Goal: Contribute content: Contribute content

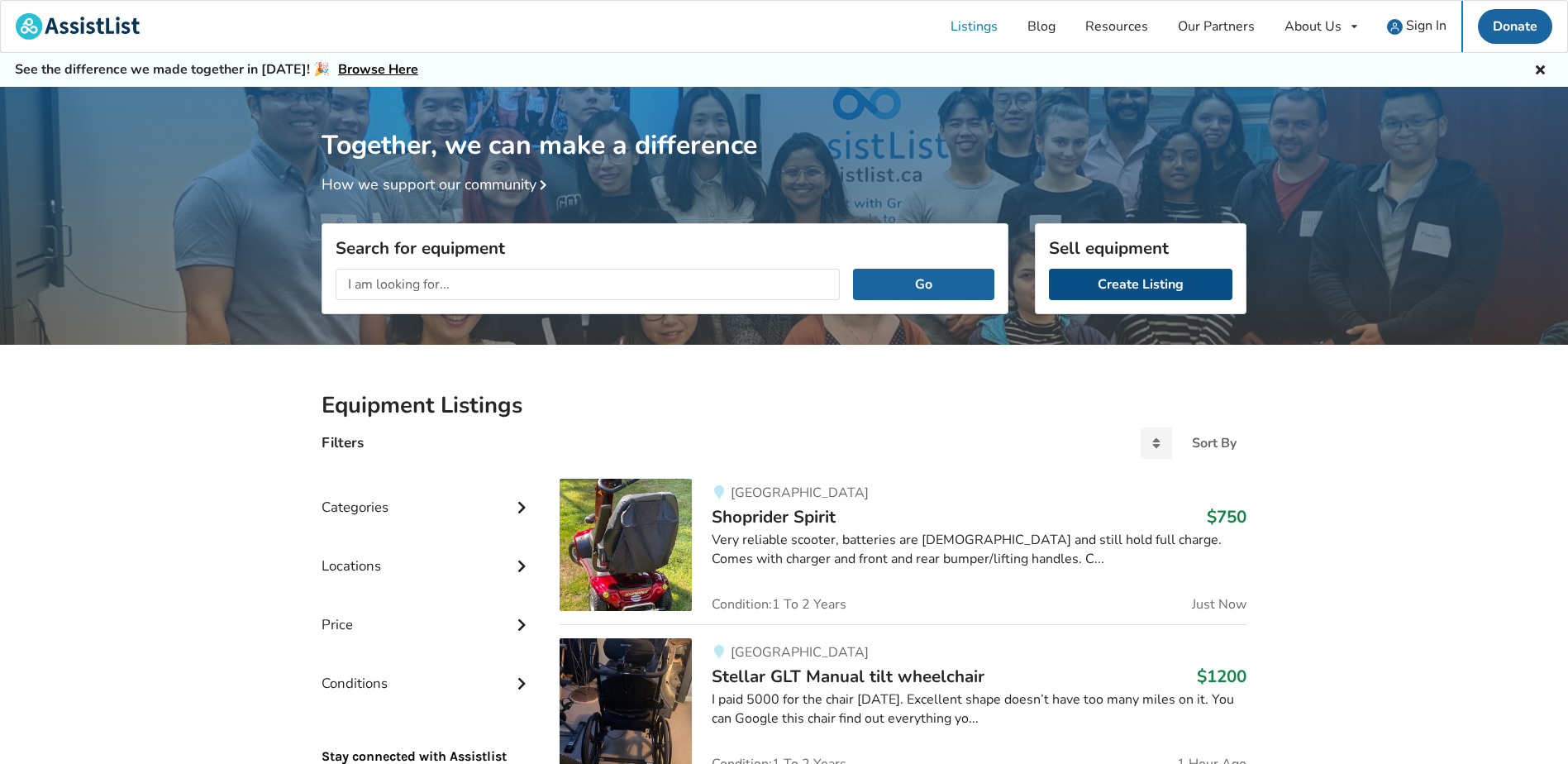
click at [1138, 289] on link "Create Listing" at bounding box center [1141, 285] width 184 height 32
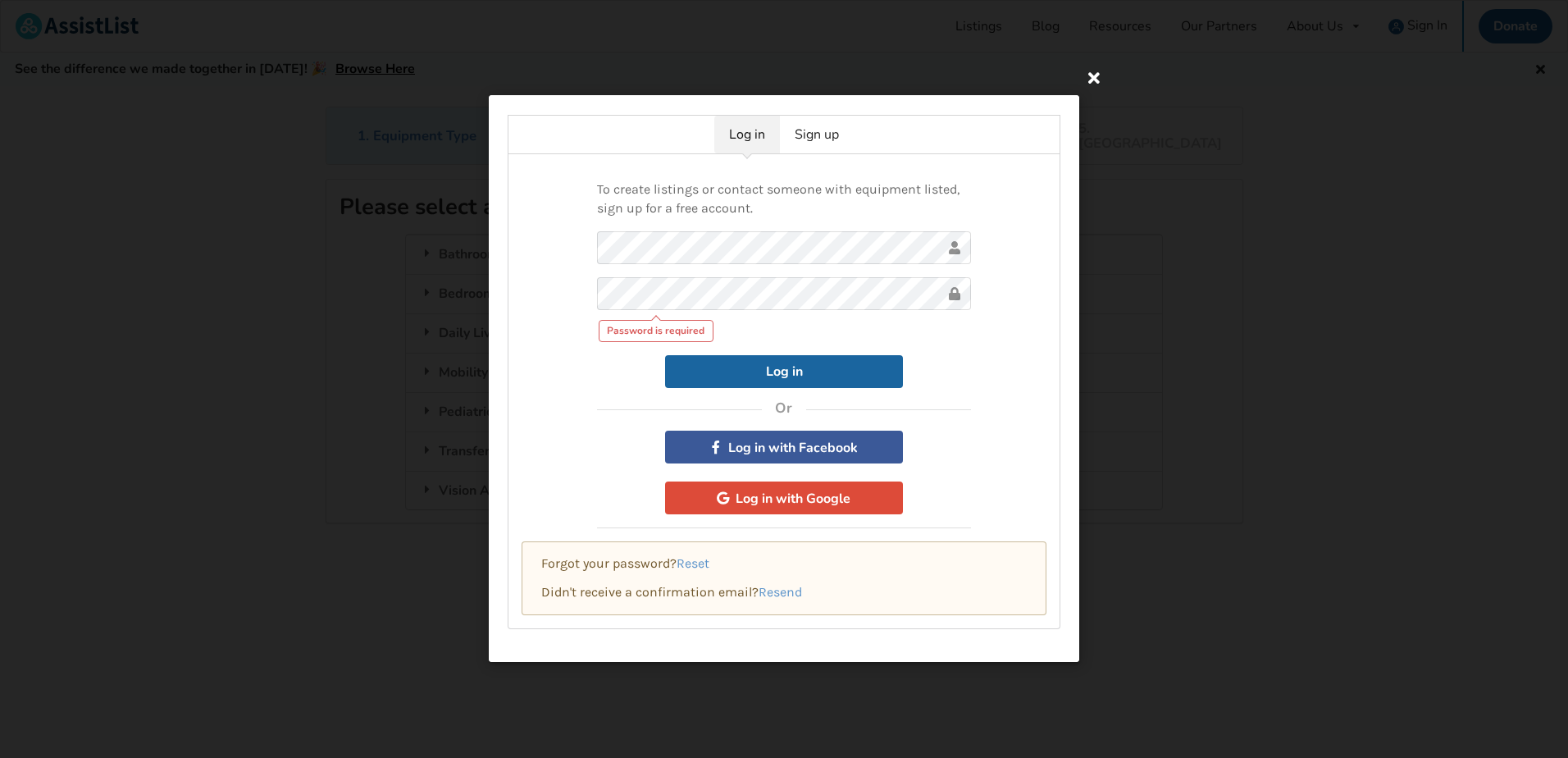
click at [1094, 94] on div "Log in Sign up To create listings or contact someone with equipment listed, sig…" at bounding box center [784, 379] width 1568 height 758
click at [1094, 85] on icon at bounding box center [1095, 77] width 30 height 30
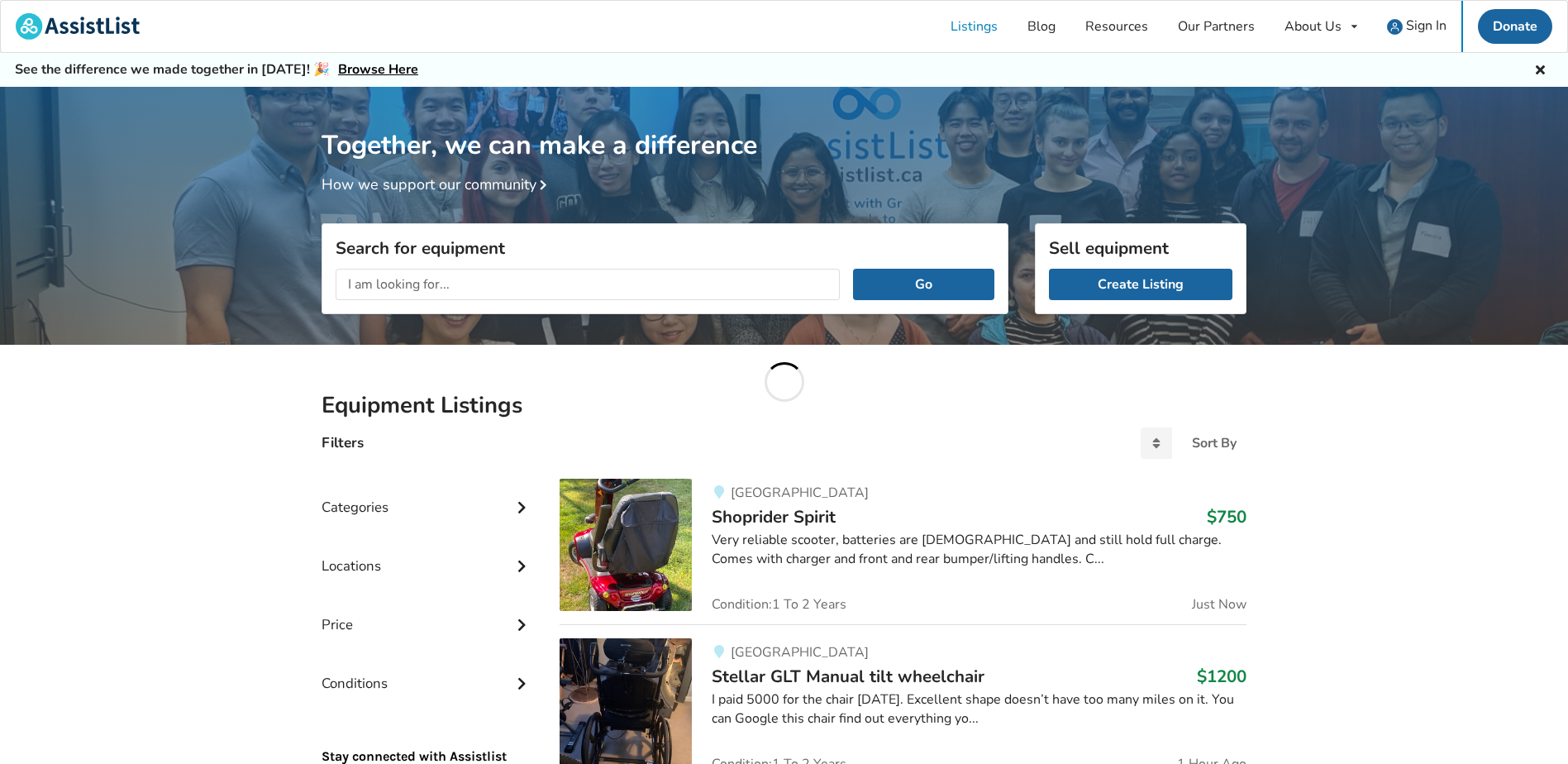
click at [1102, 82] on div "See the difference we made together in [DATE]! 🎉 Browse Here" at bounding box center [784, 69] width 1568 height 34
click at [1158, 275] on link "Create Listing" at bounding box center [1141, 285] width 184 height 32
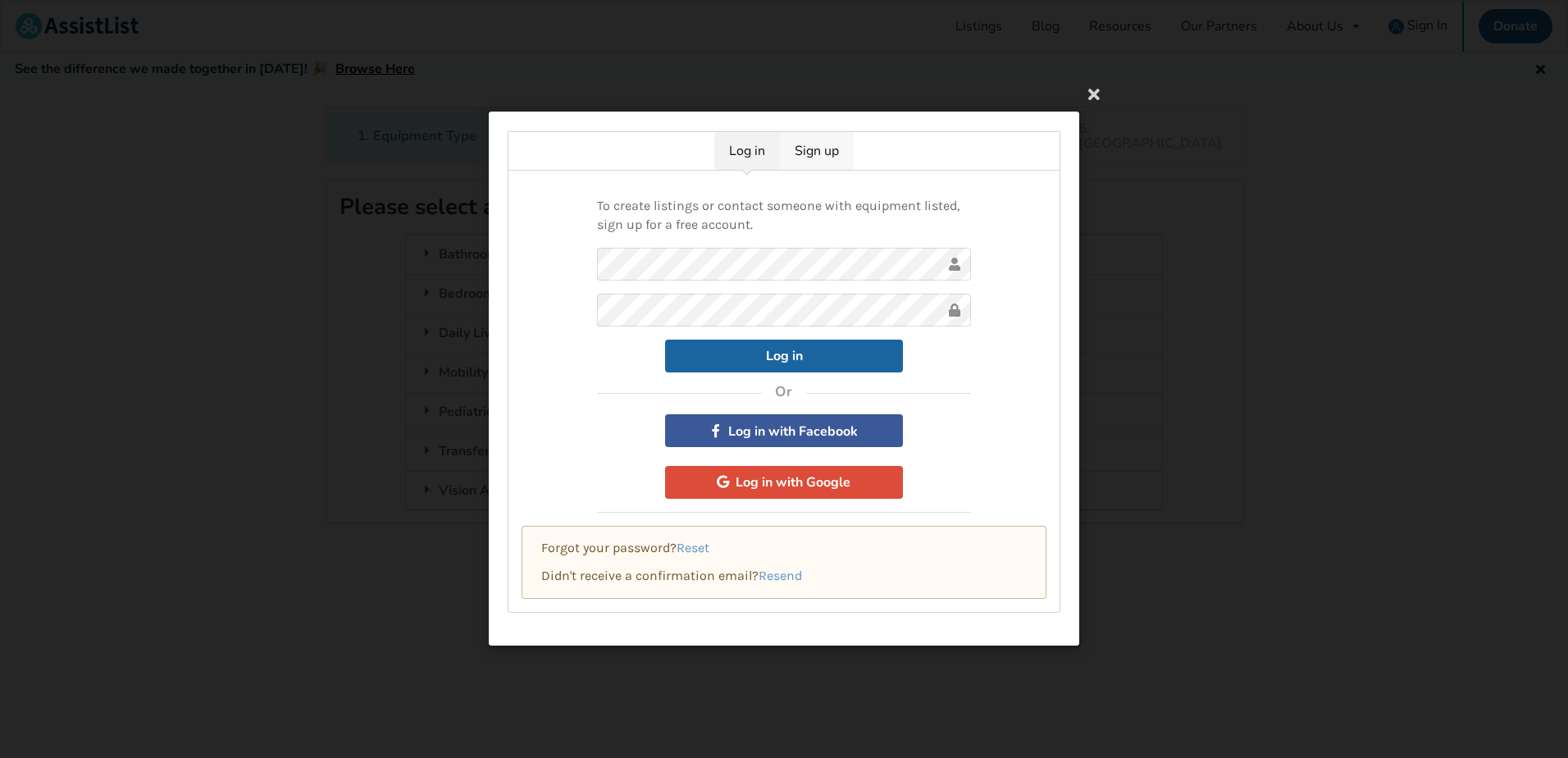
click at [820, 148] on link "Sign up" at bounding box center [817, 151] width 73 height 38
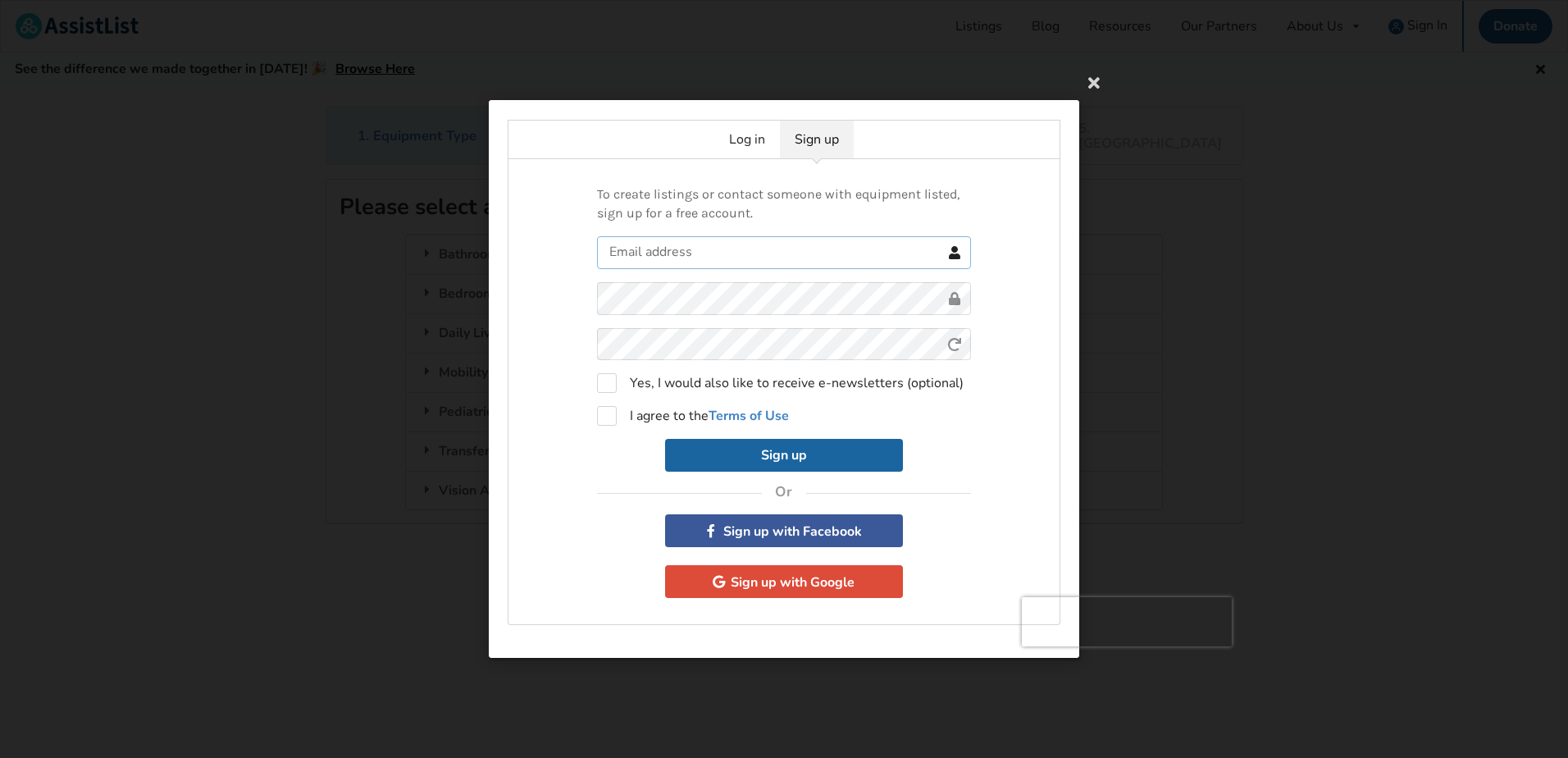
click at [638, 248] on input "text" at bounding box center [784, 251] width 374 height 33
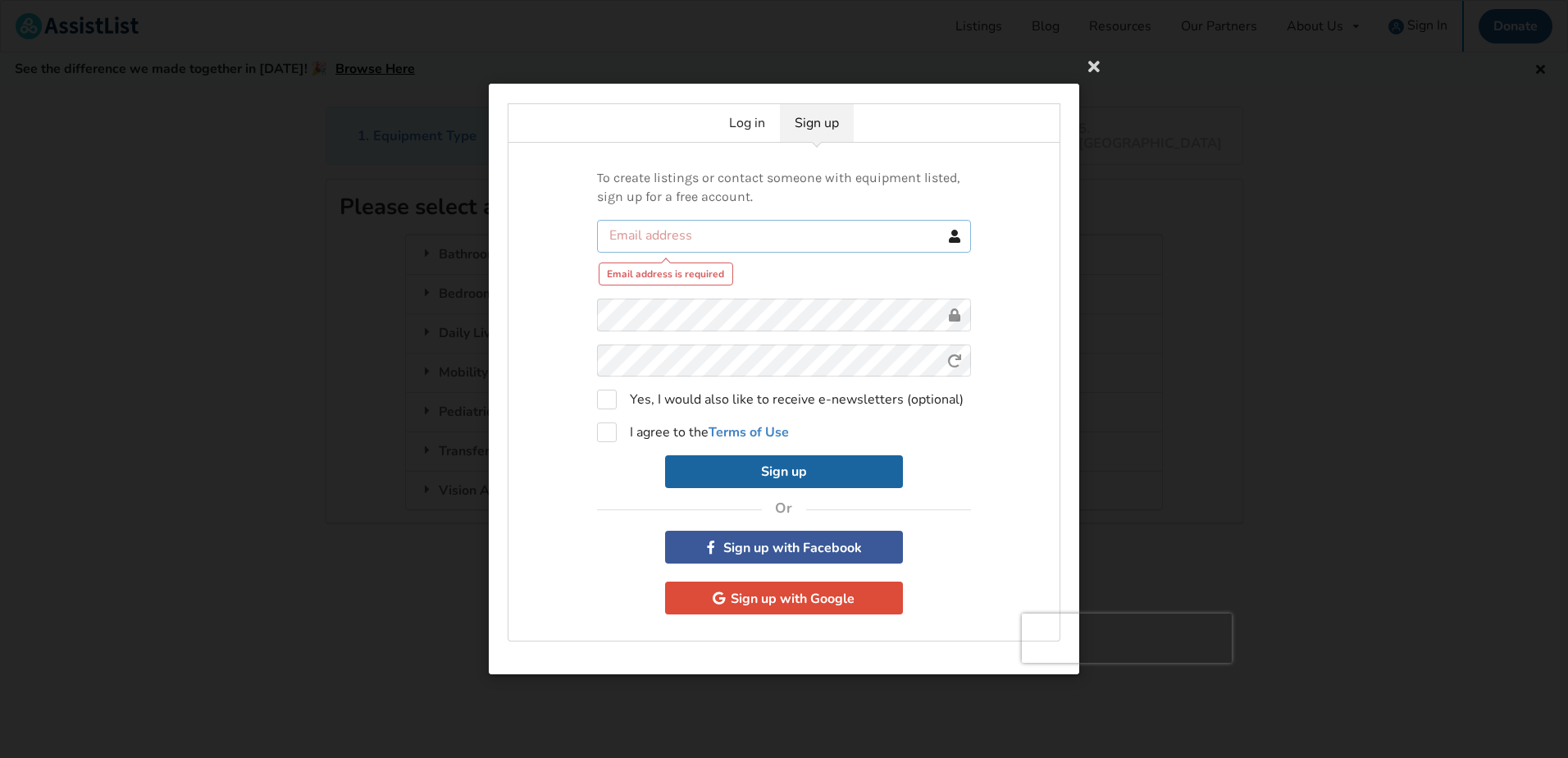
click at [638, 248] on input "text" at bounding box center [784, 234] width 374 height 33
type input "[EMAIL_ADDRESS][DOMAIN_NAME]"
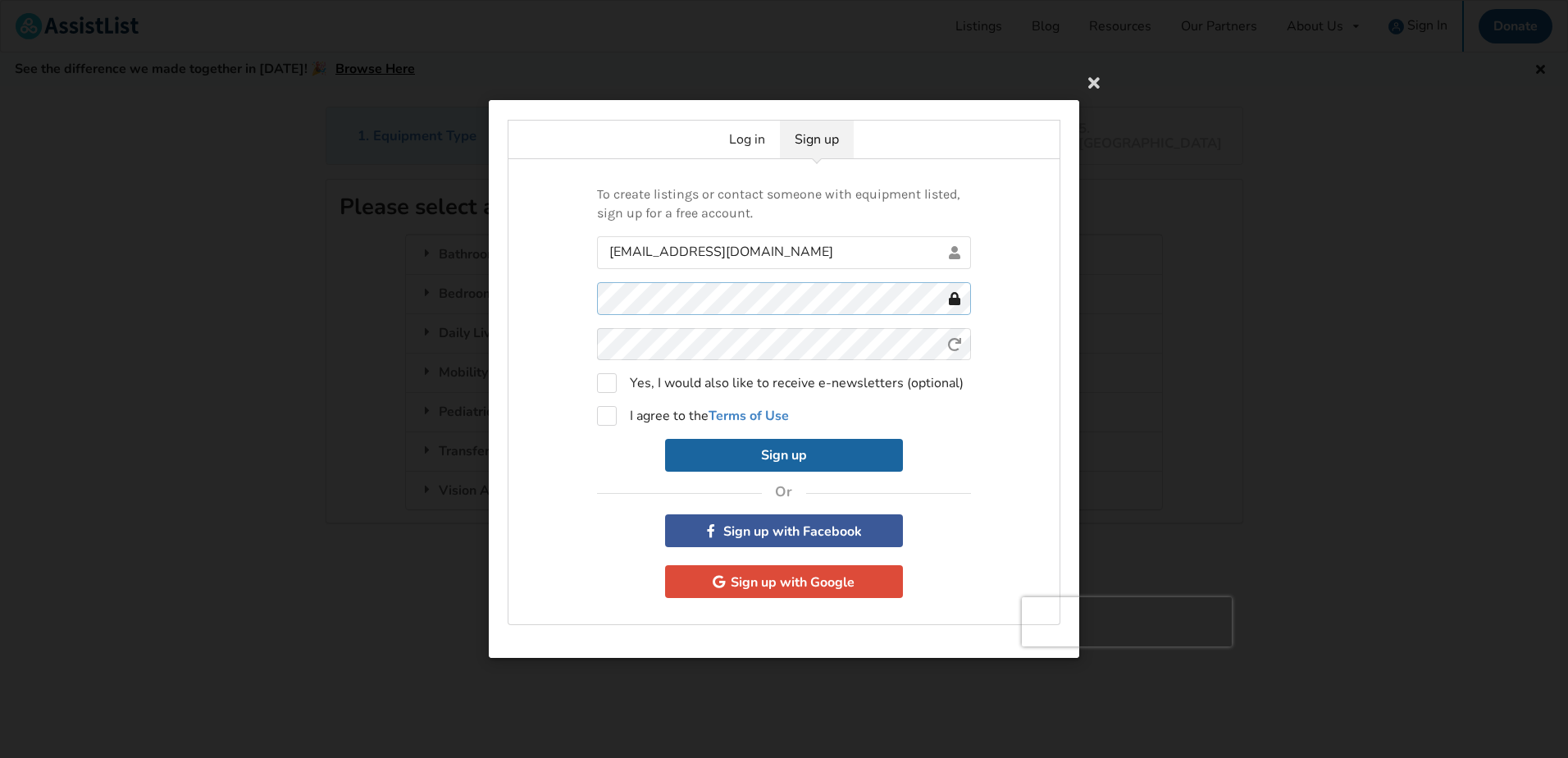
click at [538, 278] on div "To create listings or contact someone with equipment listed, sign up for a free…" at bounding box center [784, 392] width 552 height 466
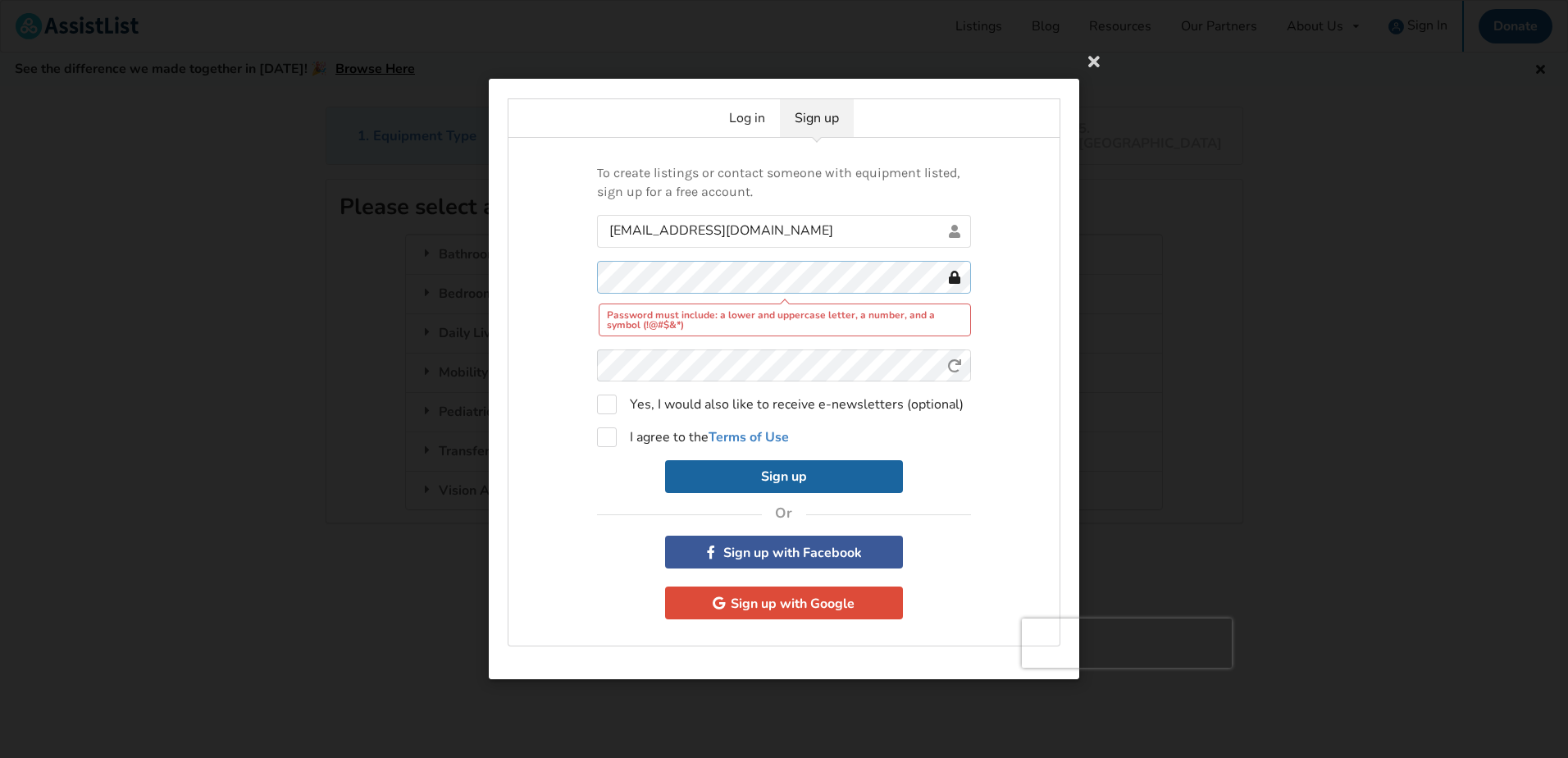
click at [554, 276] on div "To create listings or contact someone with equipment listed, sign up for a free…" at bounding box center [784, 392] width 552 height 509
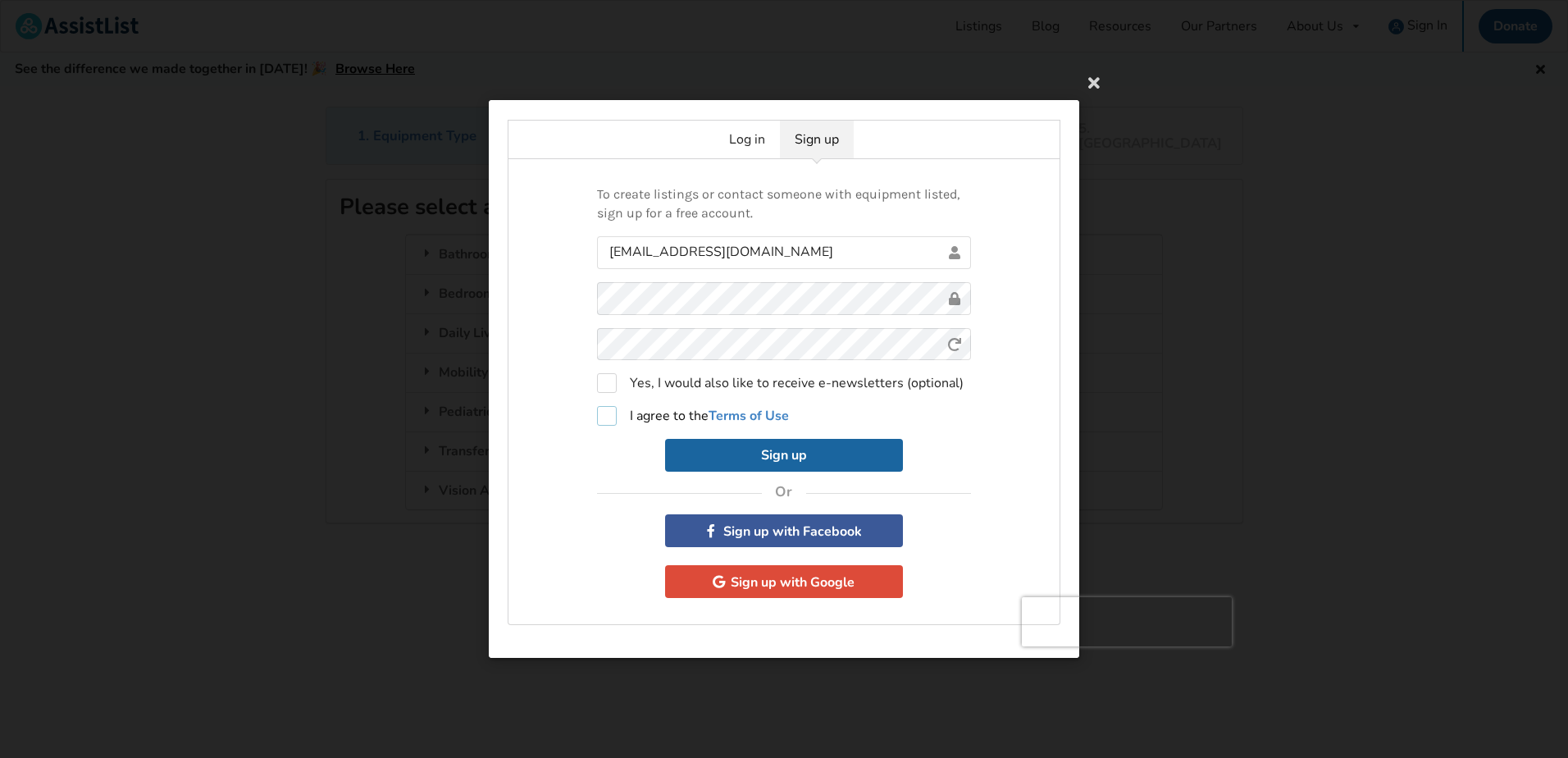
click at [607, 418] on label "I agree to the Terms of Use" at bounding box center [693, 416] width 192 height 20
checkbox input "true"
click at [796, 458] on button "Sign up" at bounding box center [784, 455] width 238 height 33
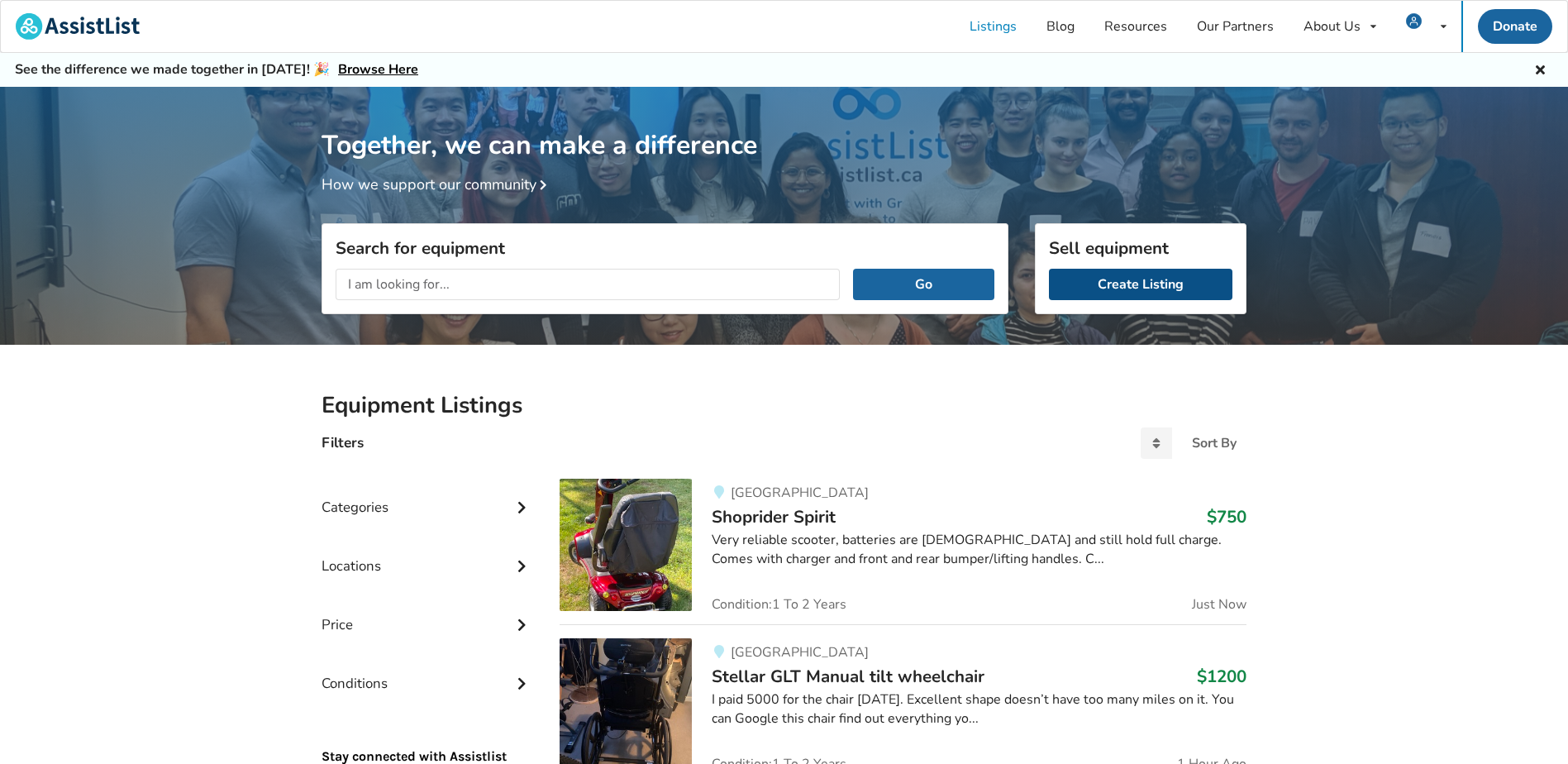
click at [1189, 291] on link "Create Listing" at bounding box center [1141, 285] width 184 height 32
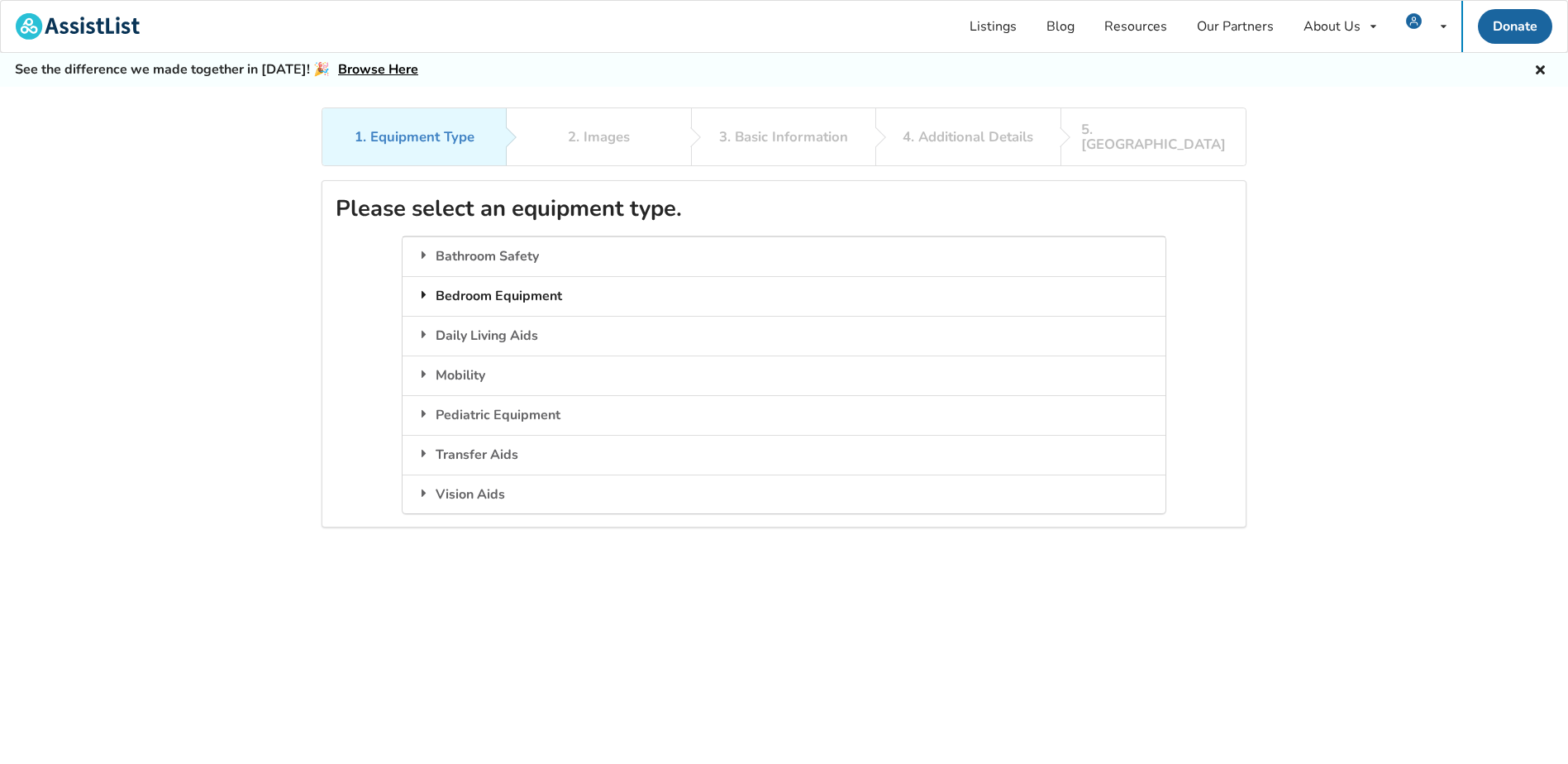
click at [556, 283] on div "Bedroom Equipment" at bounding box center [783, 296] width 762 height 39
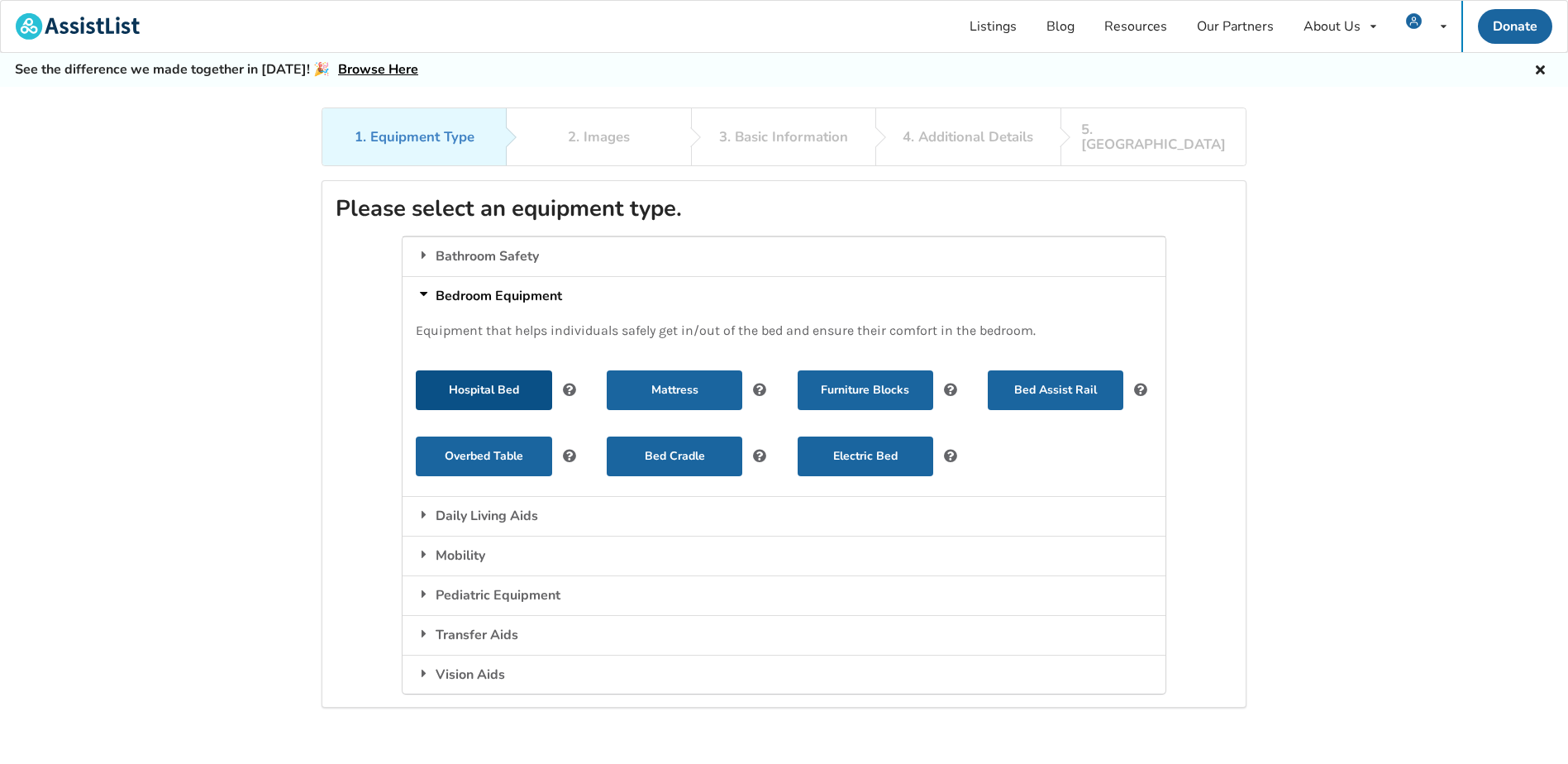
click at [510, 382] on button "Hospital Bed" at bounding box center [484, 390] width 136 height 39
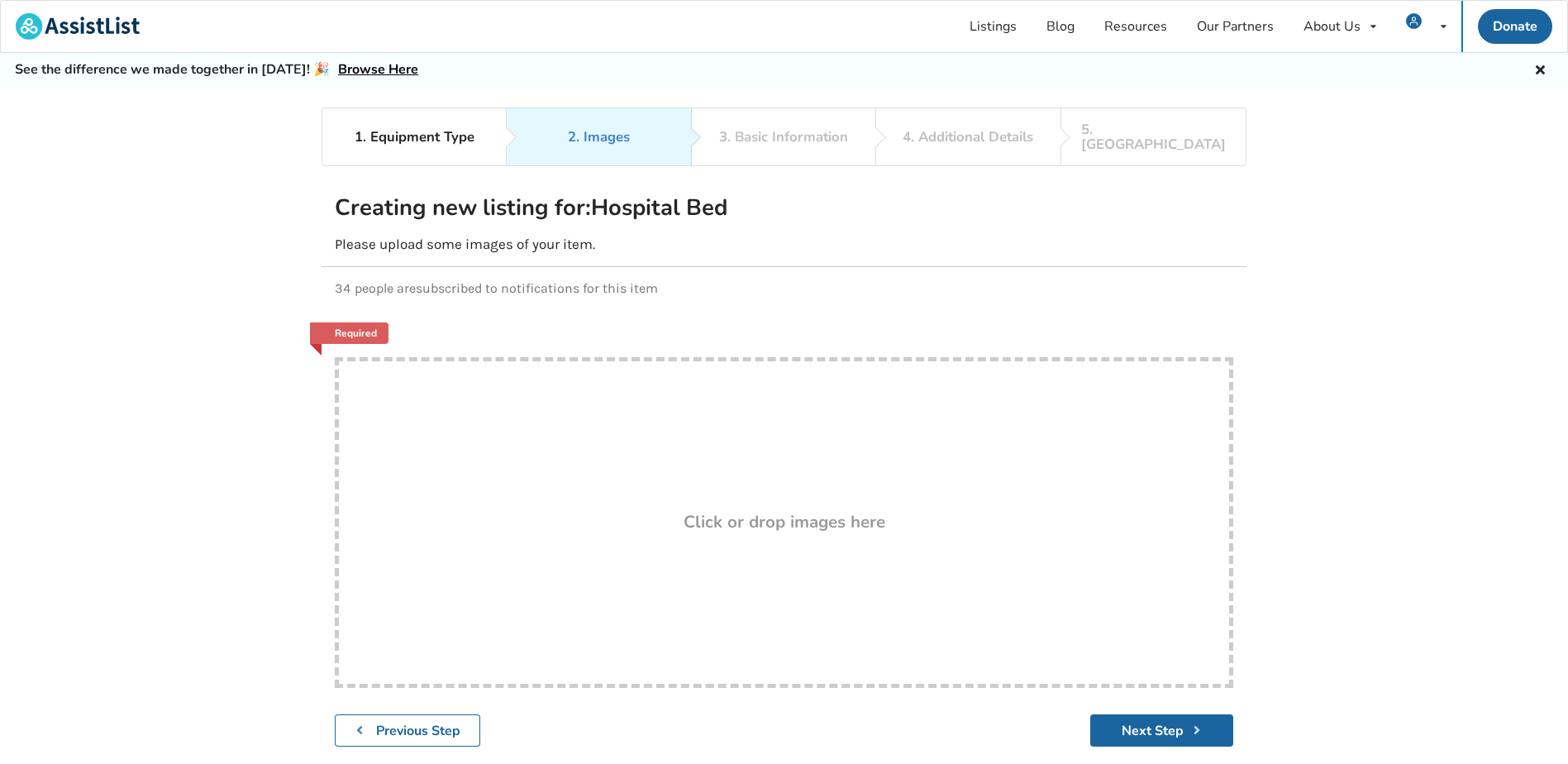
click at [694, 475] on div "Drop here! Click or drop images here" at bounding box center [784, 522] width 899 height 331
type input "C:\fakepath\Pic 1.jpg"
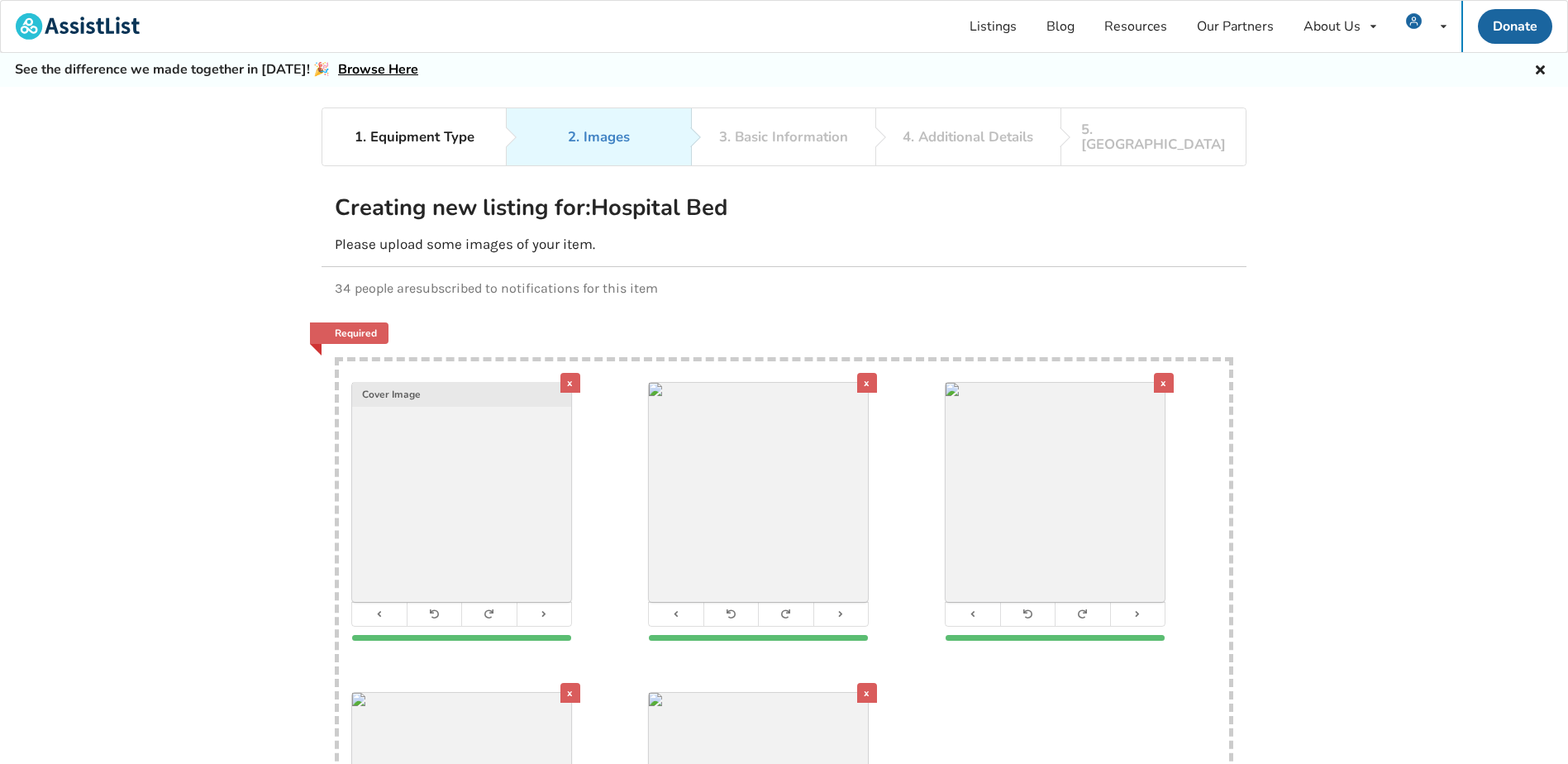
click at [571, 373] on div "x" at bounding box center [570, 382] width 20 height 20
click at [709, 668] on div "x Cover Image x x x" at bounding box center [784, 670] width 890 height 620
type input "C:\fakepath\Pic 5.jpg"
click at [995, 697] on div "x Cover Image x x x x" at bounding box center [784, 670] width 890 height 620
type input "C:\fakepath\Pic 6.png"
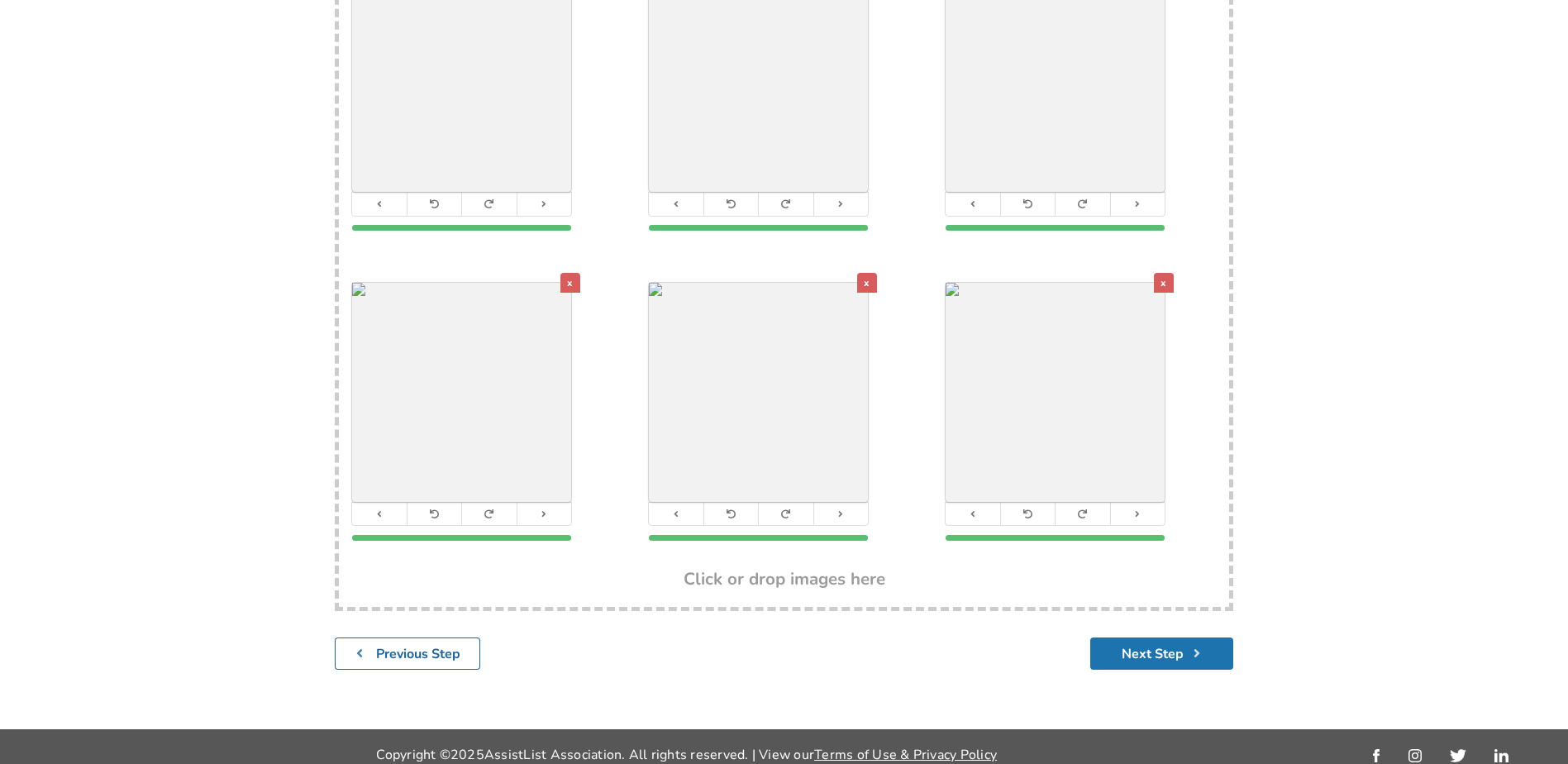
click at [1145, 637] on button "Next Step" at bounding box center [1161, 653] width 143 height 32
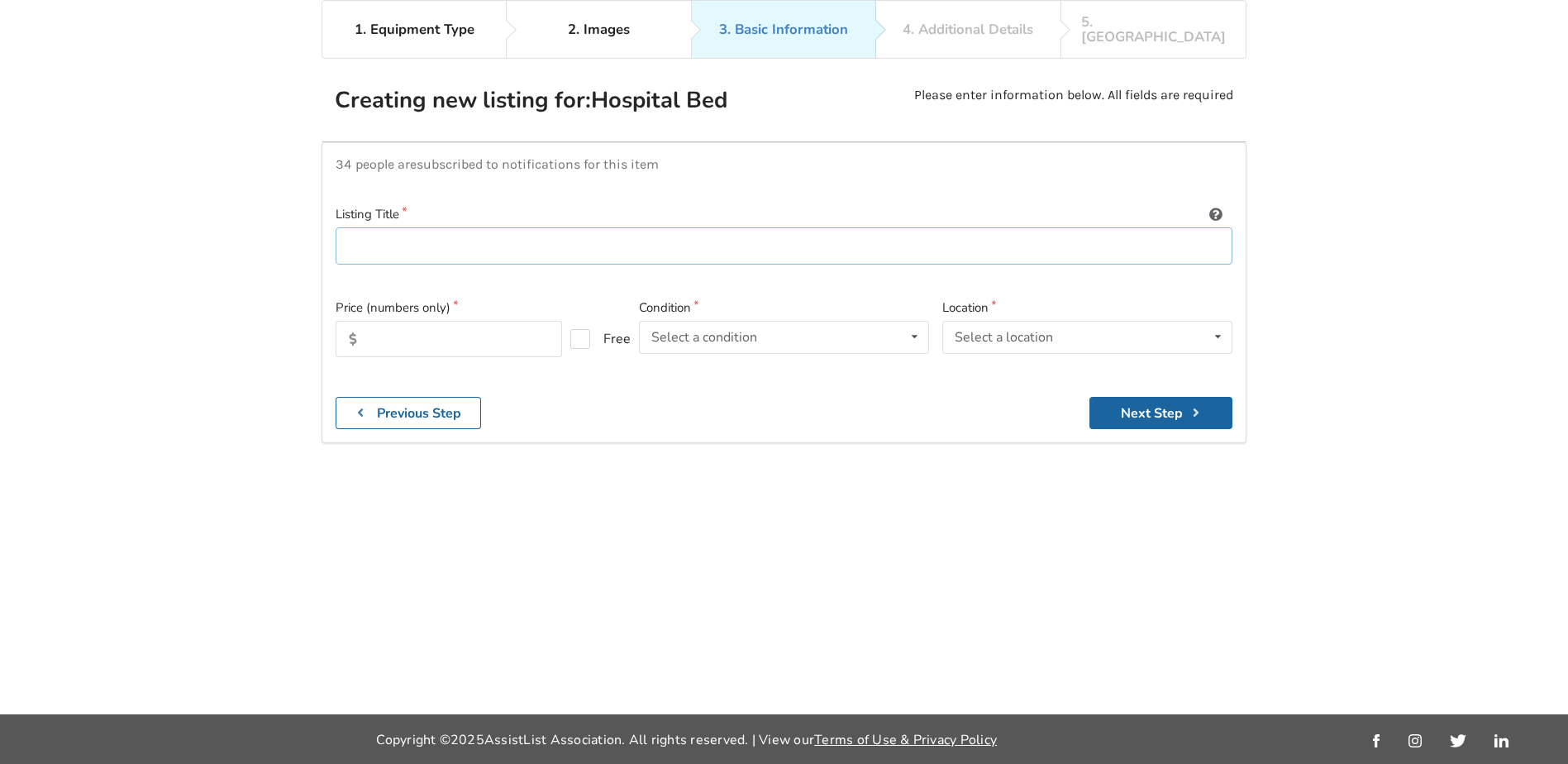
click at [376, 228] on input at bounding box center [784, 247] width 897 height 37
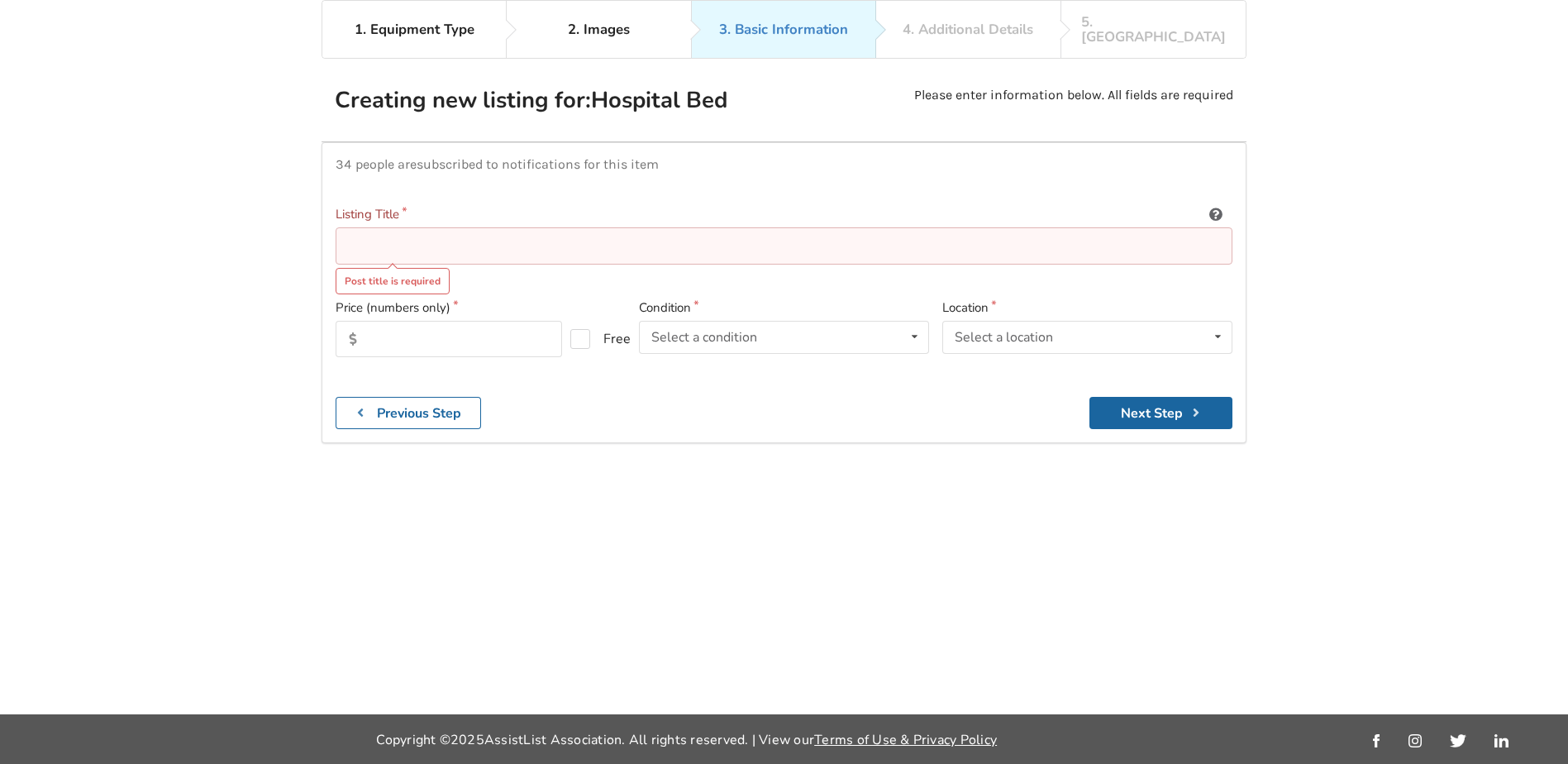
click at [374, 228] on input at bounding box center [784, 247] width 897 height 37
paste input "Invacare Etude fully adjustable hospital bed"
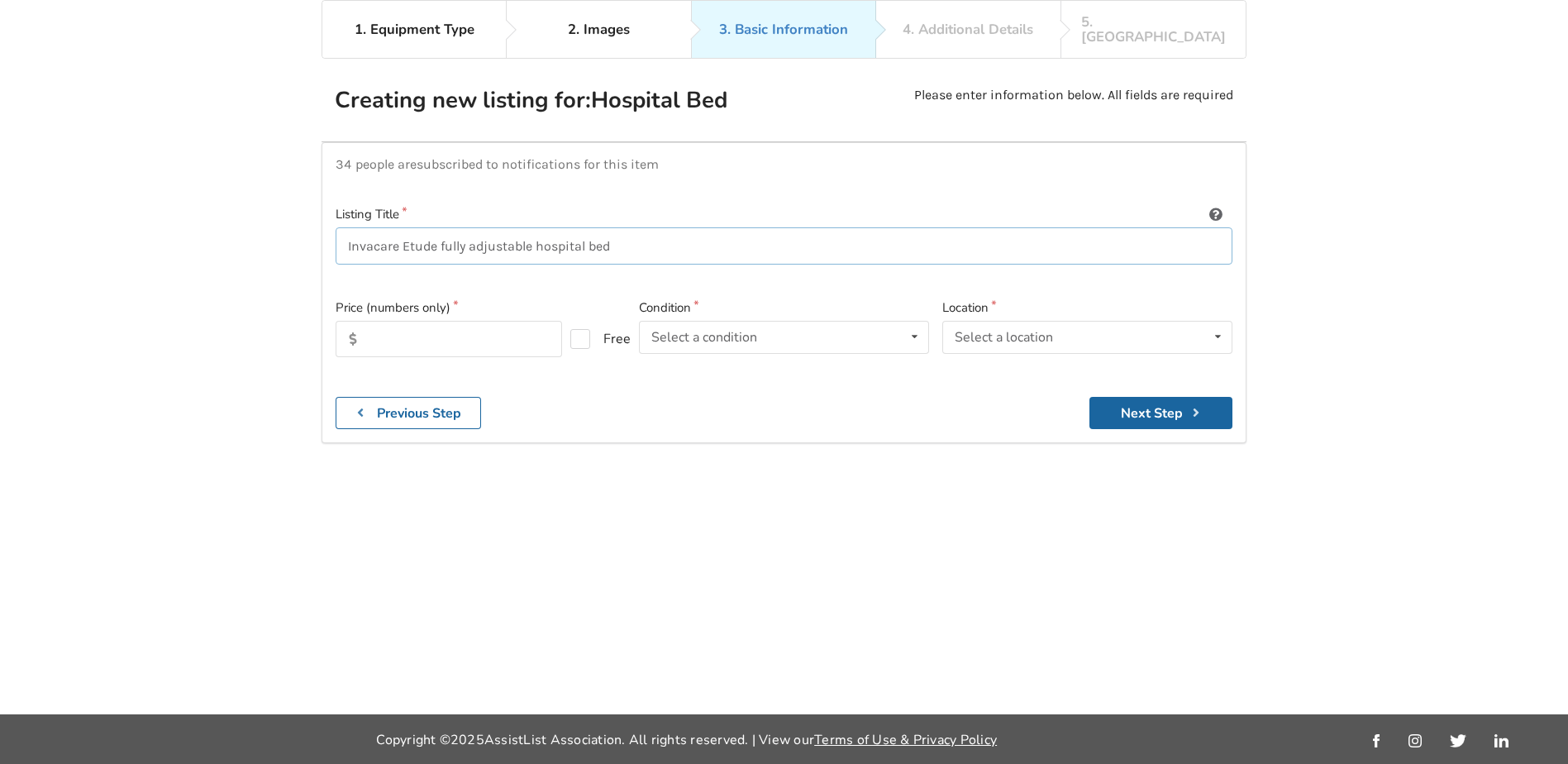
type input "Invacare Etude fully adjustable hospital bed"
click at [386, 327] on input "text" at bounding box center [449, 338] width 227 height 37
type input "1000"
click at [908, 324] on icon at bounding box center [915, 337] width 24 height 31
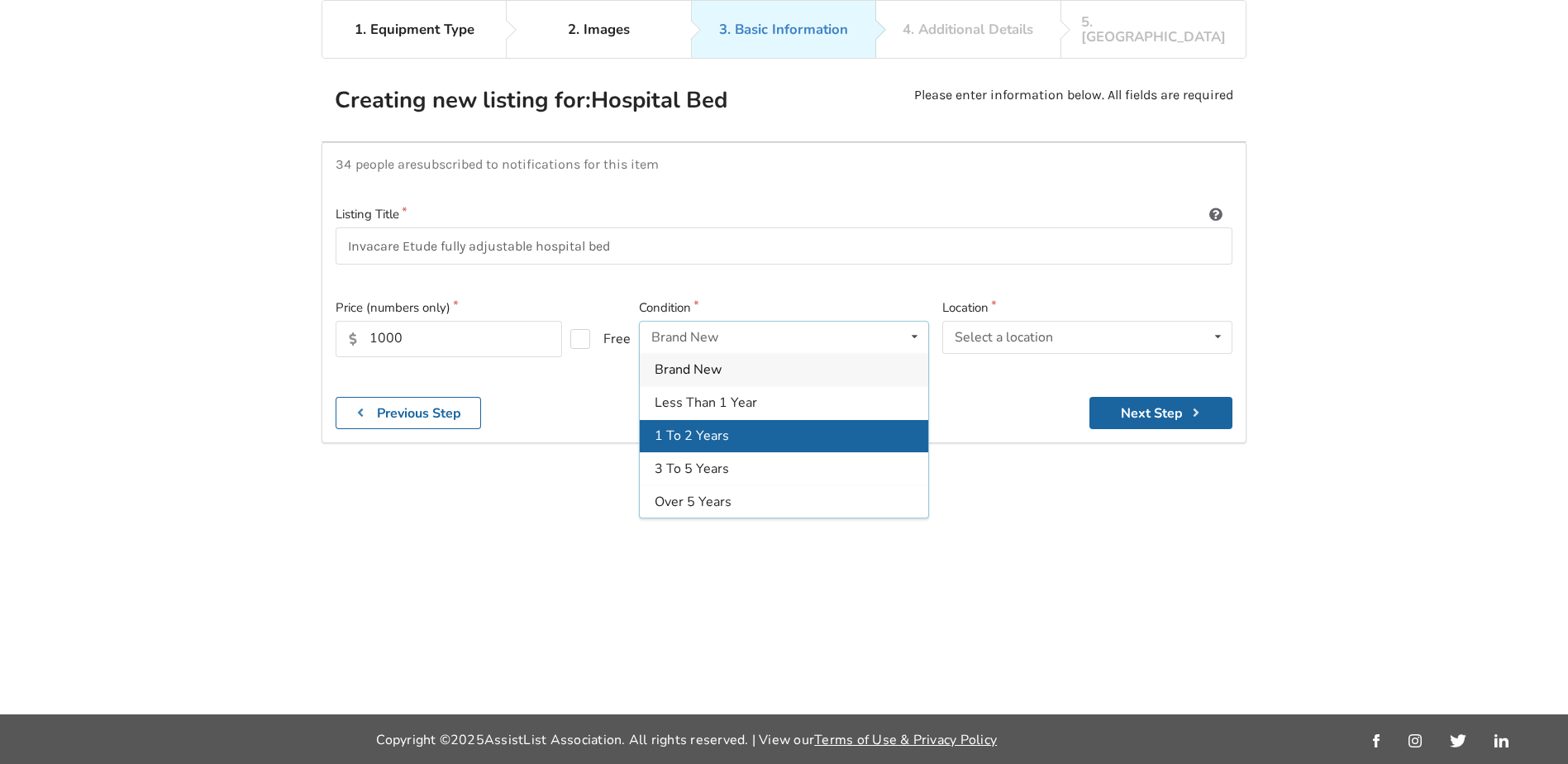
click at [721, 427] on span "1 To 2 Years" at bounding box center [691, 435] width 74 height 18
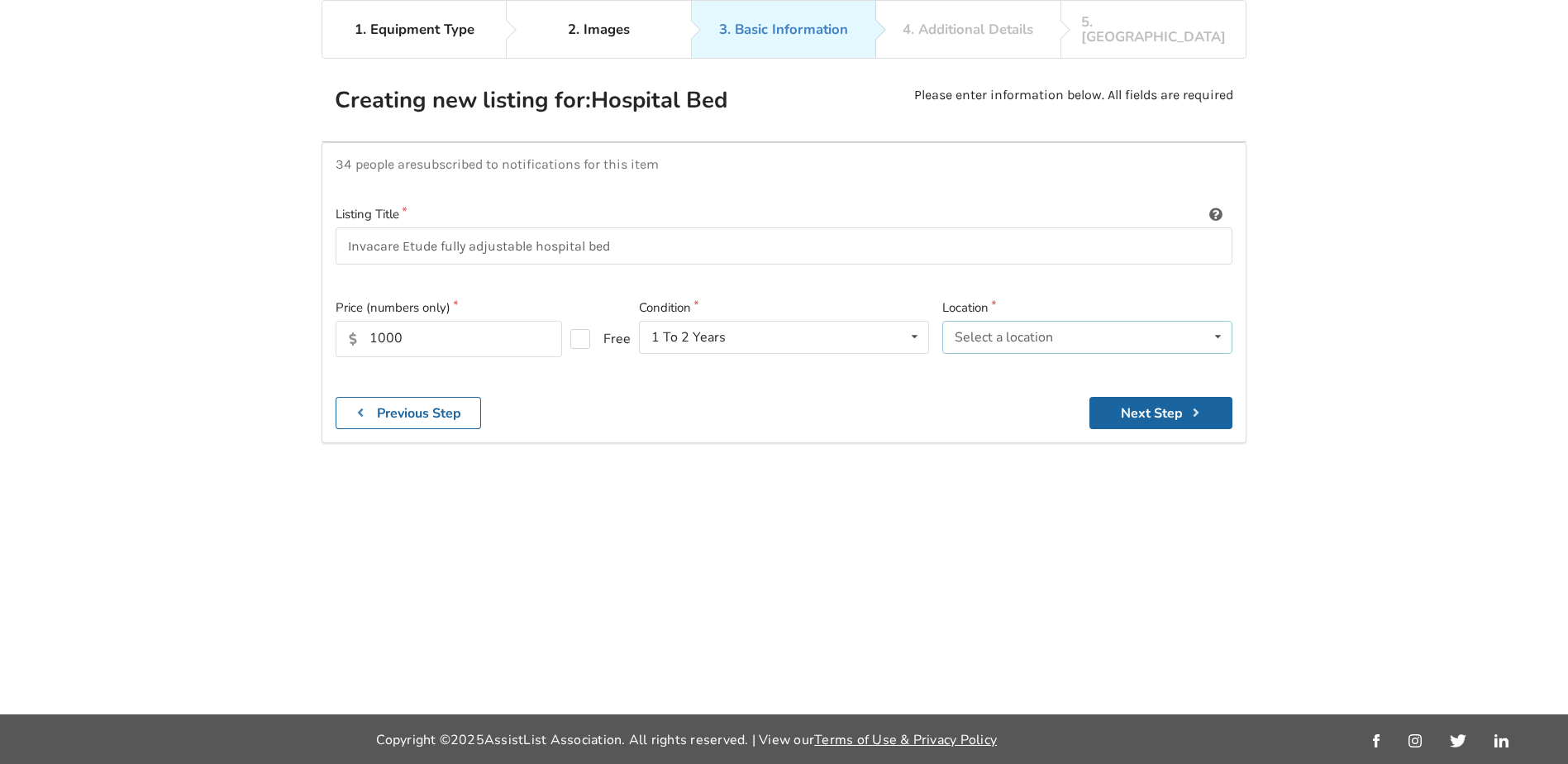
click at [1221, 325] on icon at bounding box center [1218, 337] width 24 height 31
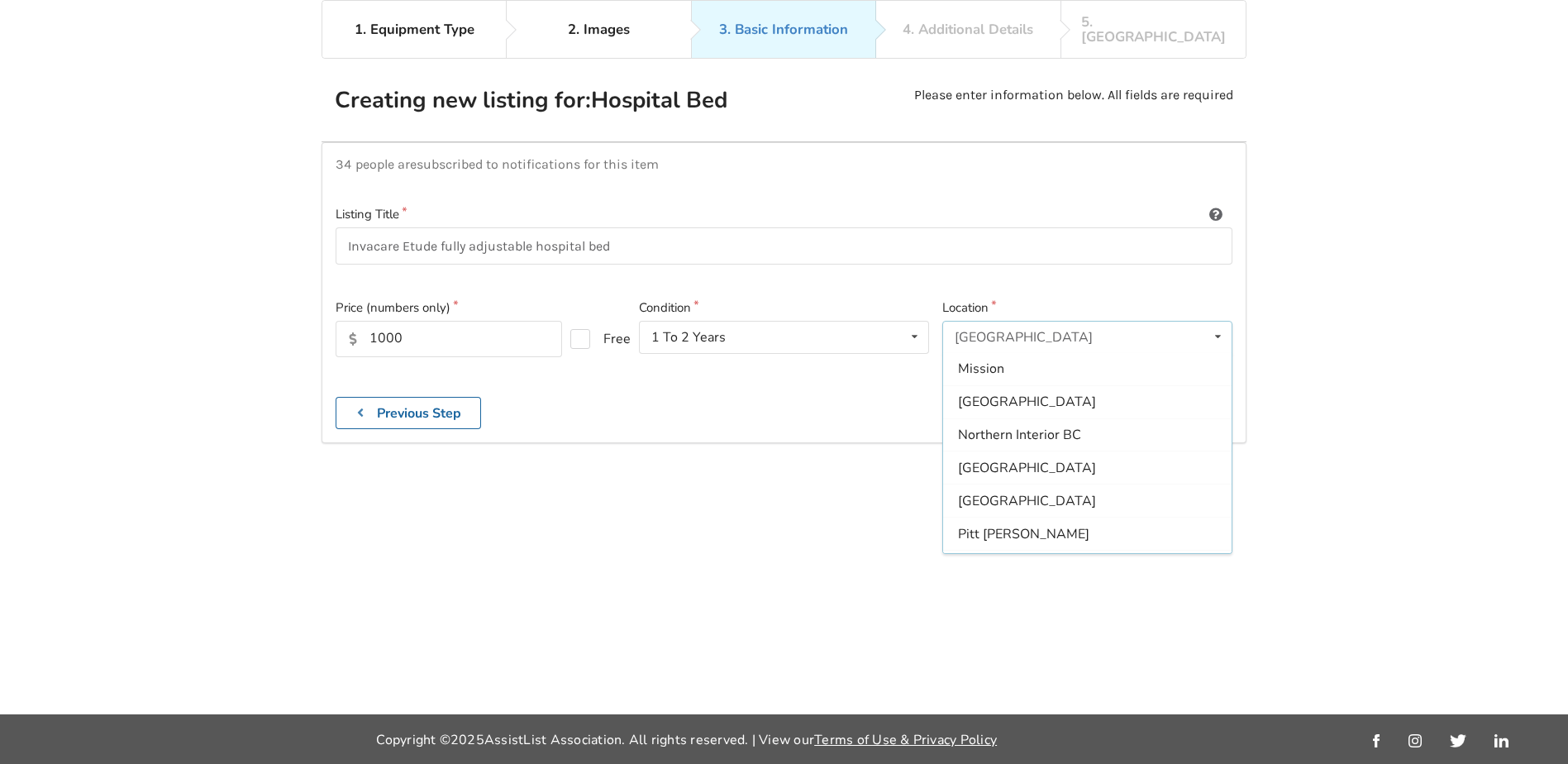
scroll to position [331, 0]
click at [1035, 360] on span "[GEOGRAPHIC_DATA]" at bounding box center [1026, 368] width 138 height 18
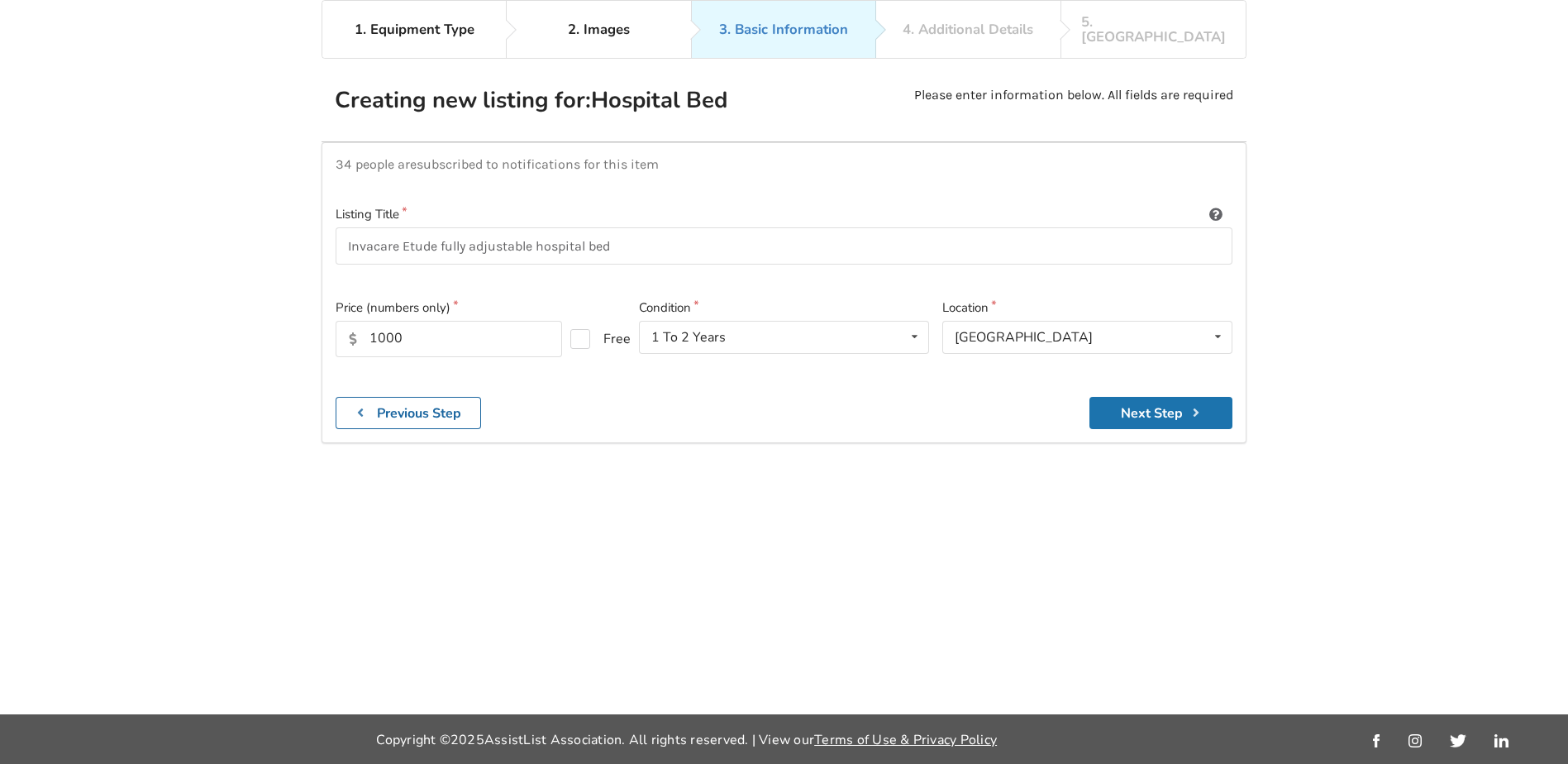
click at [1138, 402] on button "Next Step" at bounding box center [1160, 412] width 143 height 32
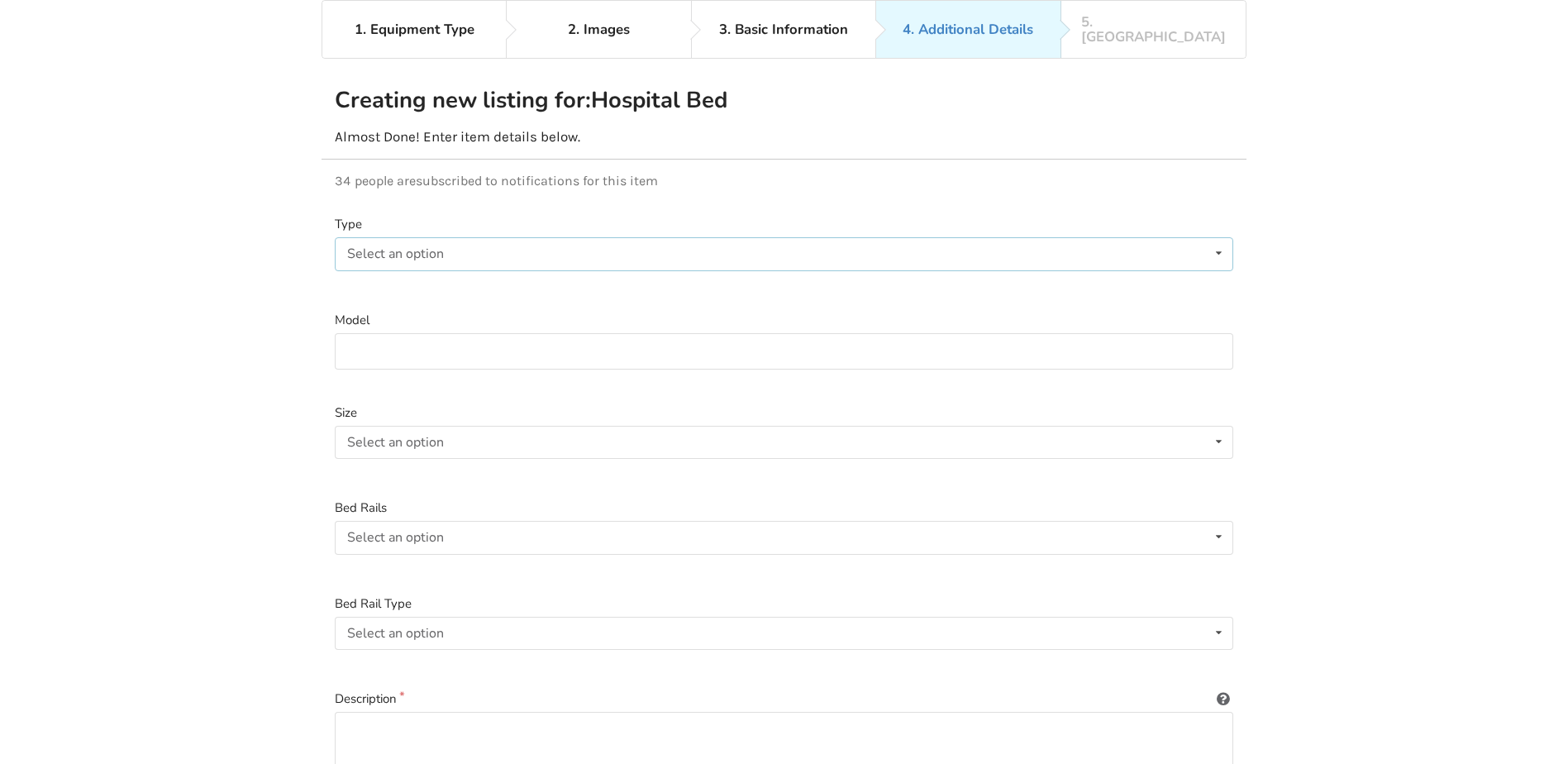
click at [1216, 238] on icon at bounding box center [1219, 253] width 24 height 31
click at [630, 270] on div "Electric" at bounding box center [784, 286] width 897 height 33
click at [388, 339] on input at bounding box center [784, 352] width 899 height 37
click at [351, 338] on input at bounding box center [784, 352] width 899 height 37
type input "HME Etude"
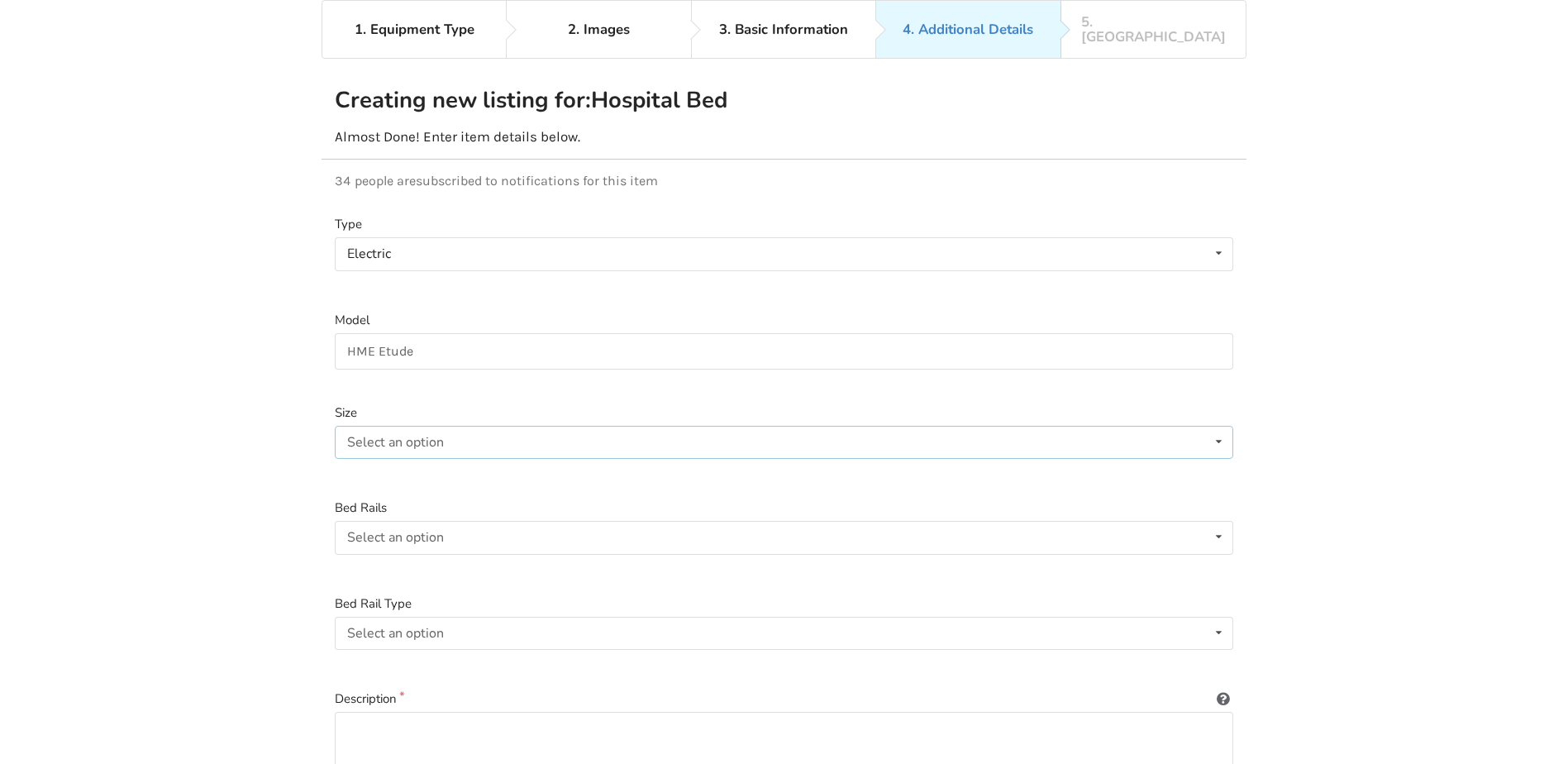
click at [1217, 428] on icon at bounding box center [1219, 442] width 24 height 31
click at [536, 458] on div "Twin" at bounding box center [784, 474] width 897 height 33
click at [1223, 521] on icon at bounding box center [1219, 536] width 24 height 31
click at [733, 554] on div "Included" at bounding box center [784, 570] width 897 height 33
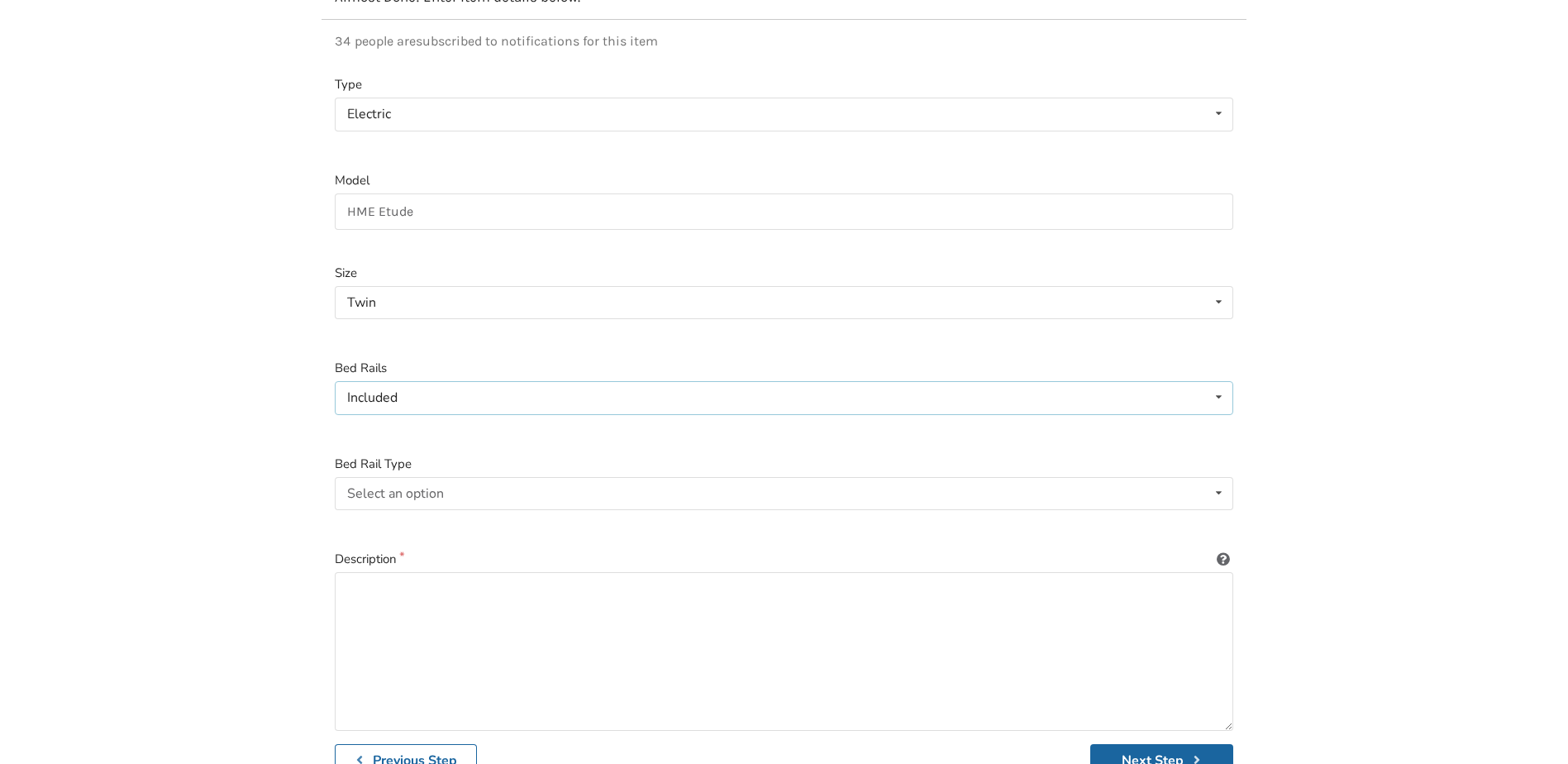
scroll to position [273, 0]
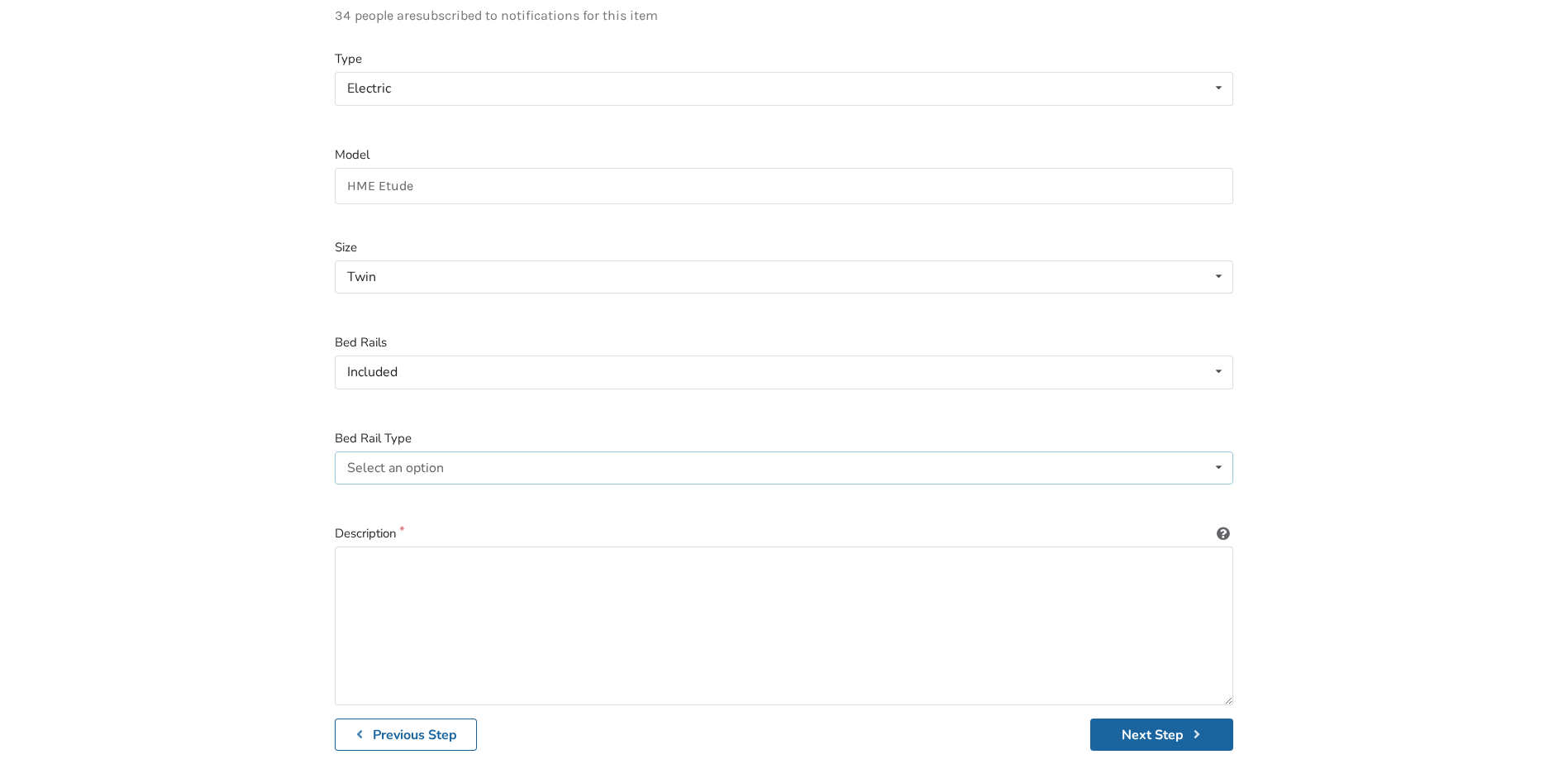
click at [1218, 457] on icon at bounding box center [1219, 467] width 24 height 31
click at [1084, 490] on div "Full-length" at bounding box center [784, 500] width 897 height 33
click at [361, 547] on textarea at bounding box center [784, 625] width 899 height 158
paste textarea "Gently used Invacare Etude fully adjustable hospital bed for home use. Includes…"
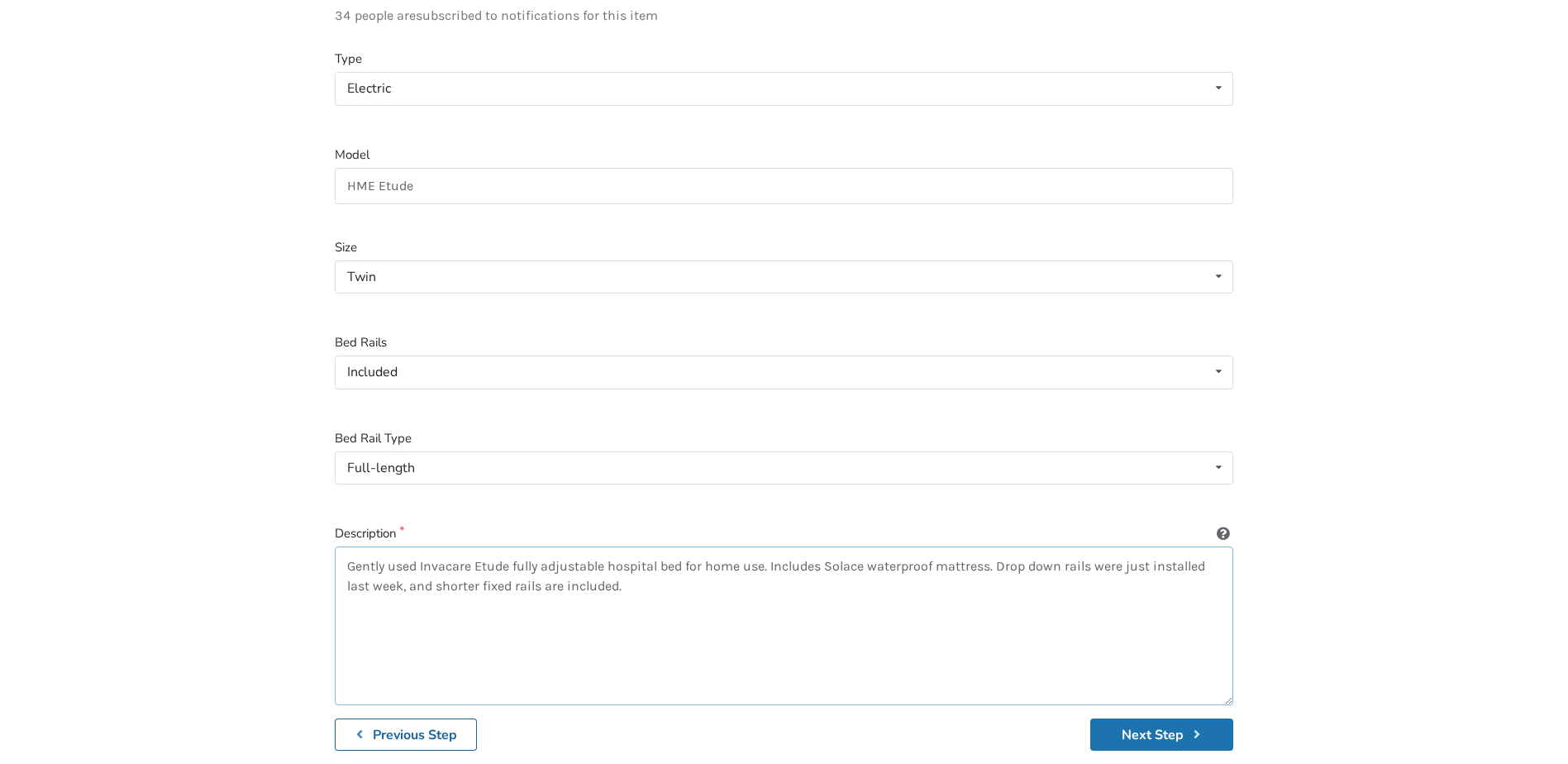
type textarea "Gently used Invacare Etude fully adjustable hospital bed for home use. Includes…"
click at [1153, 718] on button "Next Step" at bounding box center [1161, 734] width 143 height 32
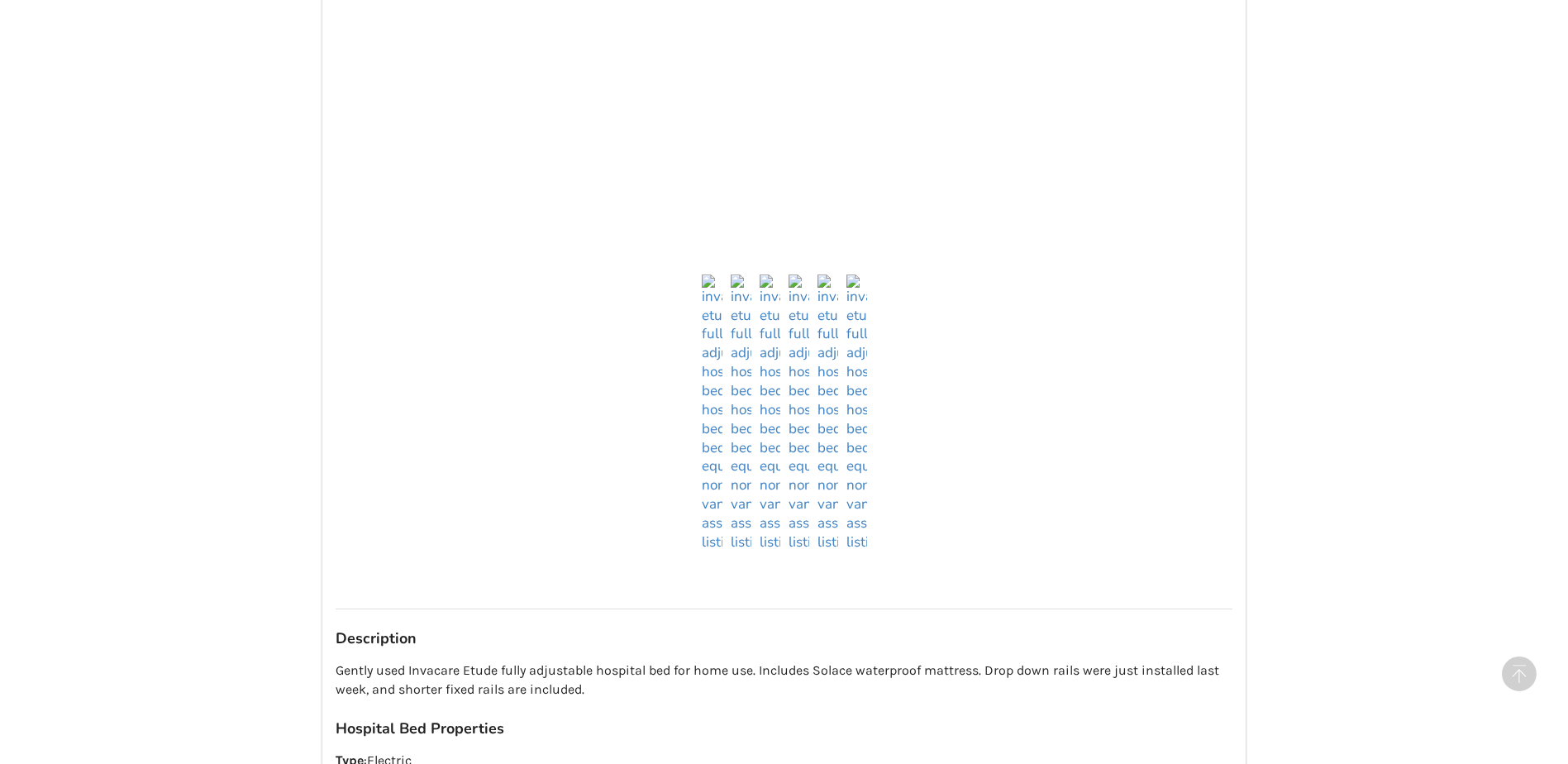
scroll to position [521, 0]
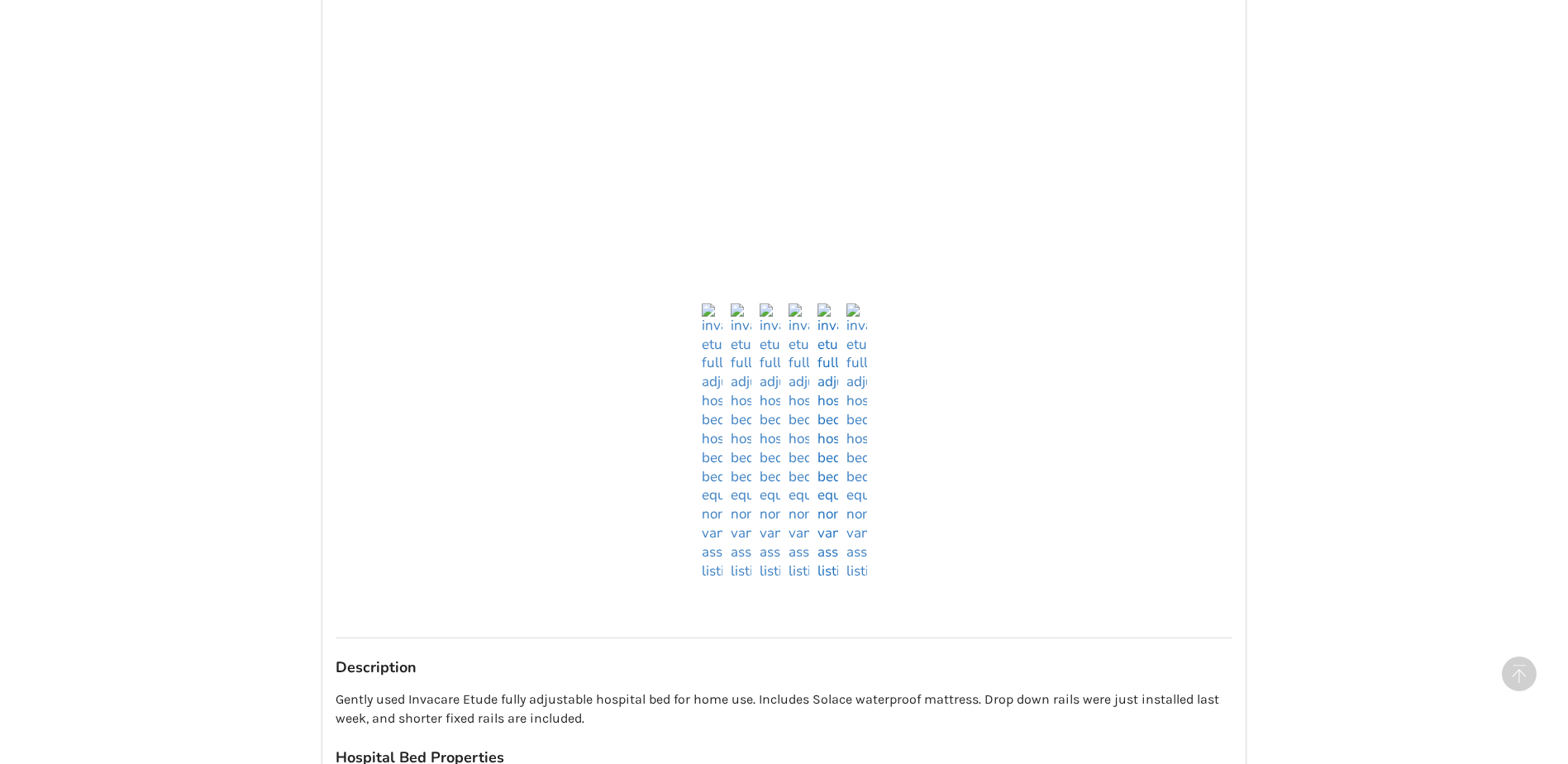
click at [833, 555] on img at bounding box center [828, 442] width 21 height 277
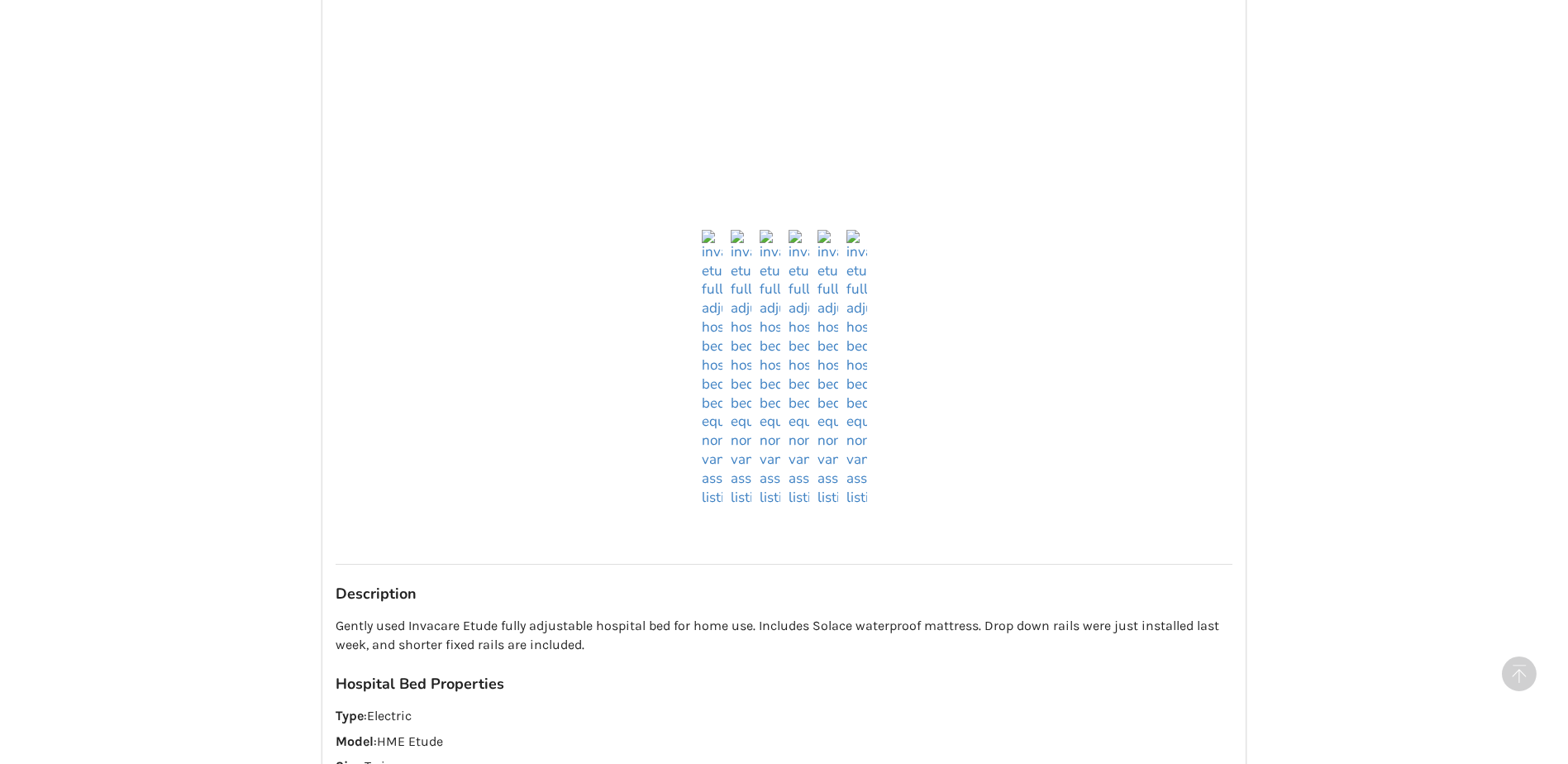
scroll to position [1100, 0]
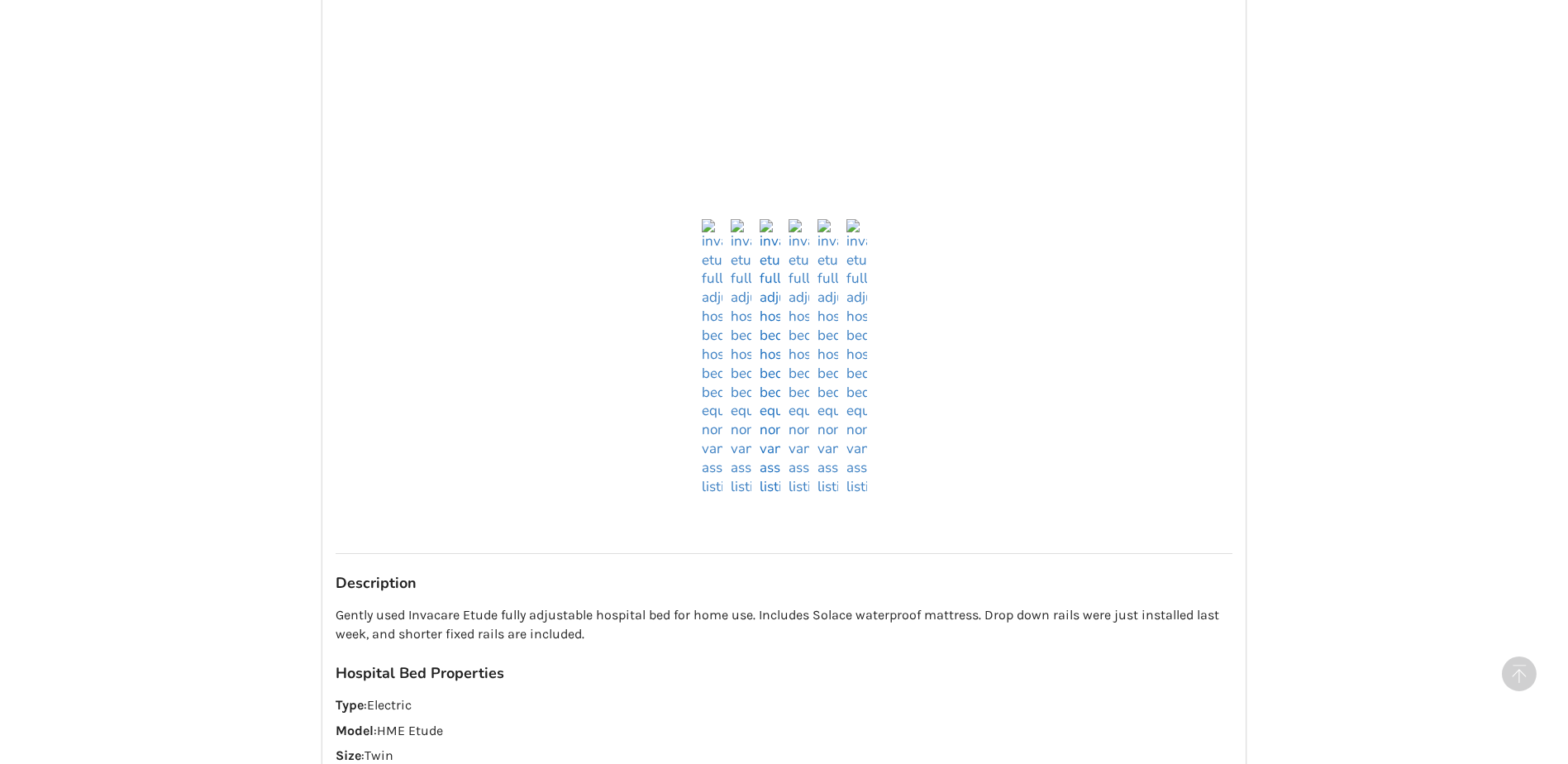
click at [767, 470] on img at bounding box center [769, 358] width 21 height 277
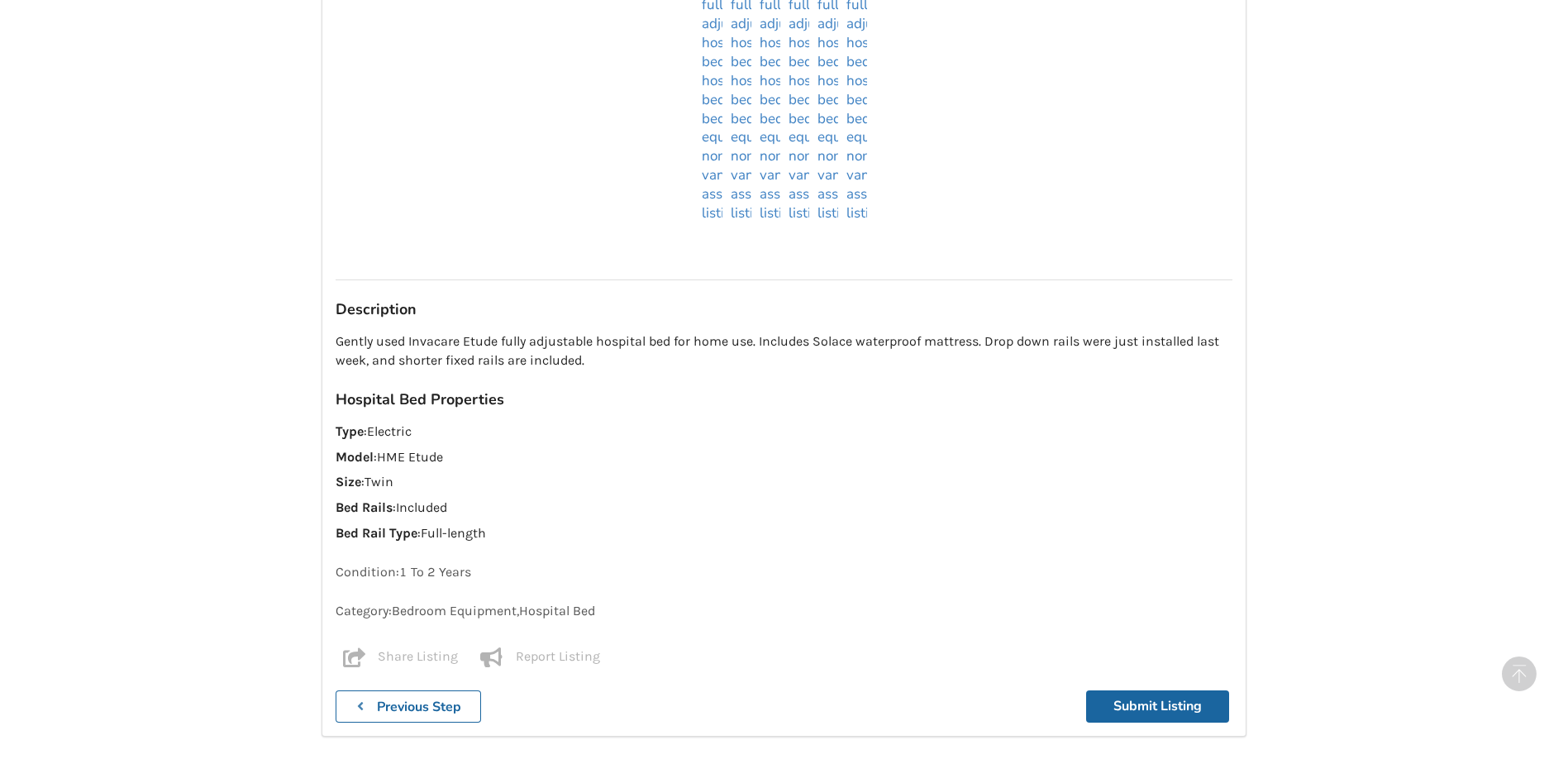
scroll to position [850, 0]
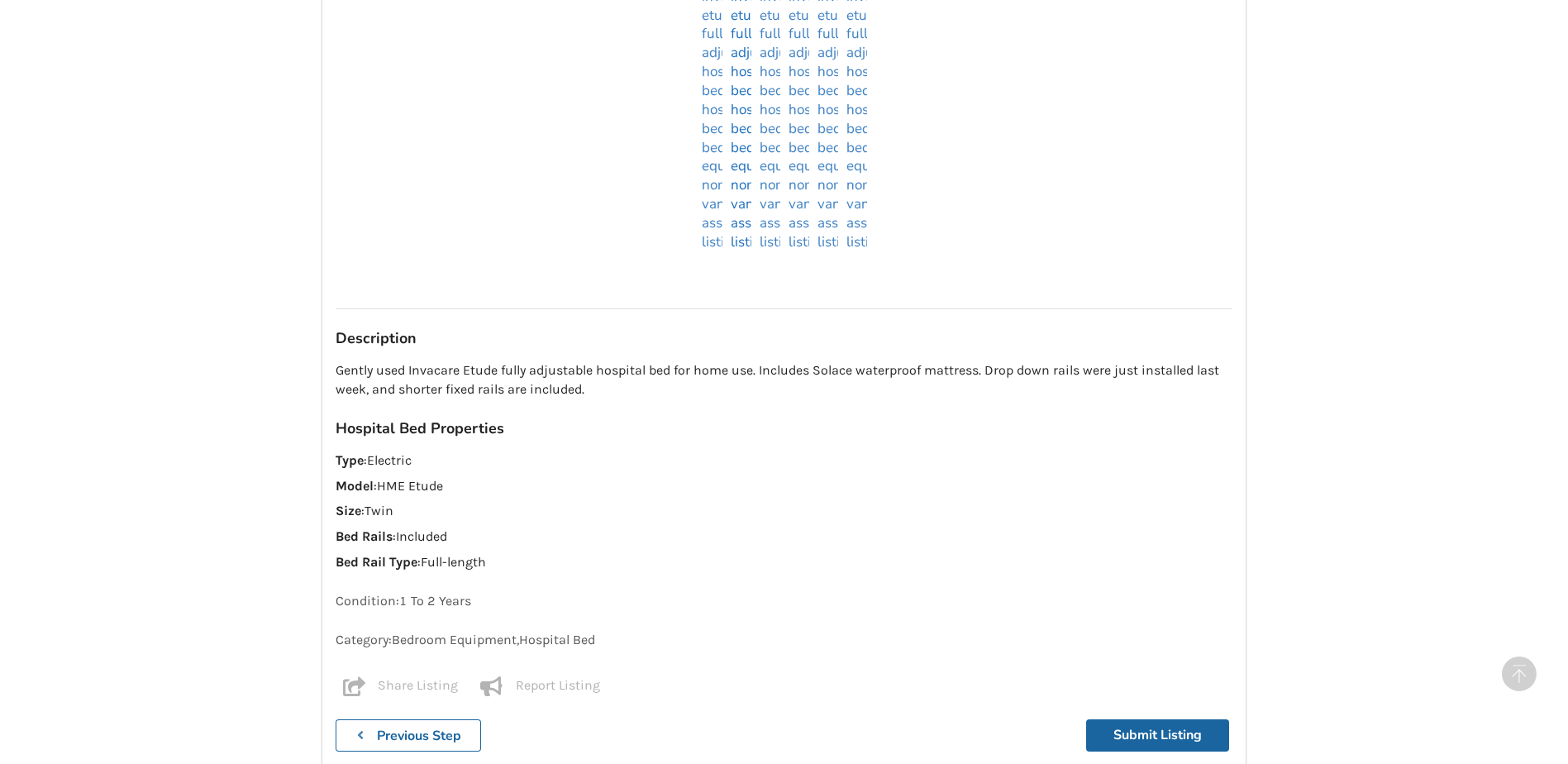
click at [739, 226] on img at bounding box center [741, 113] width 21 height 277
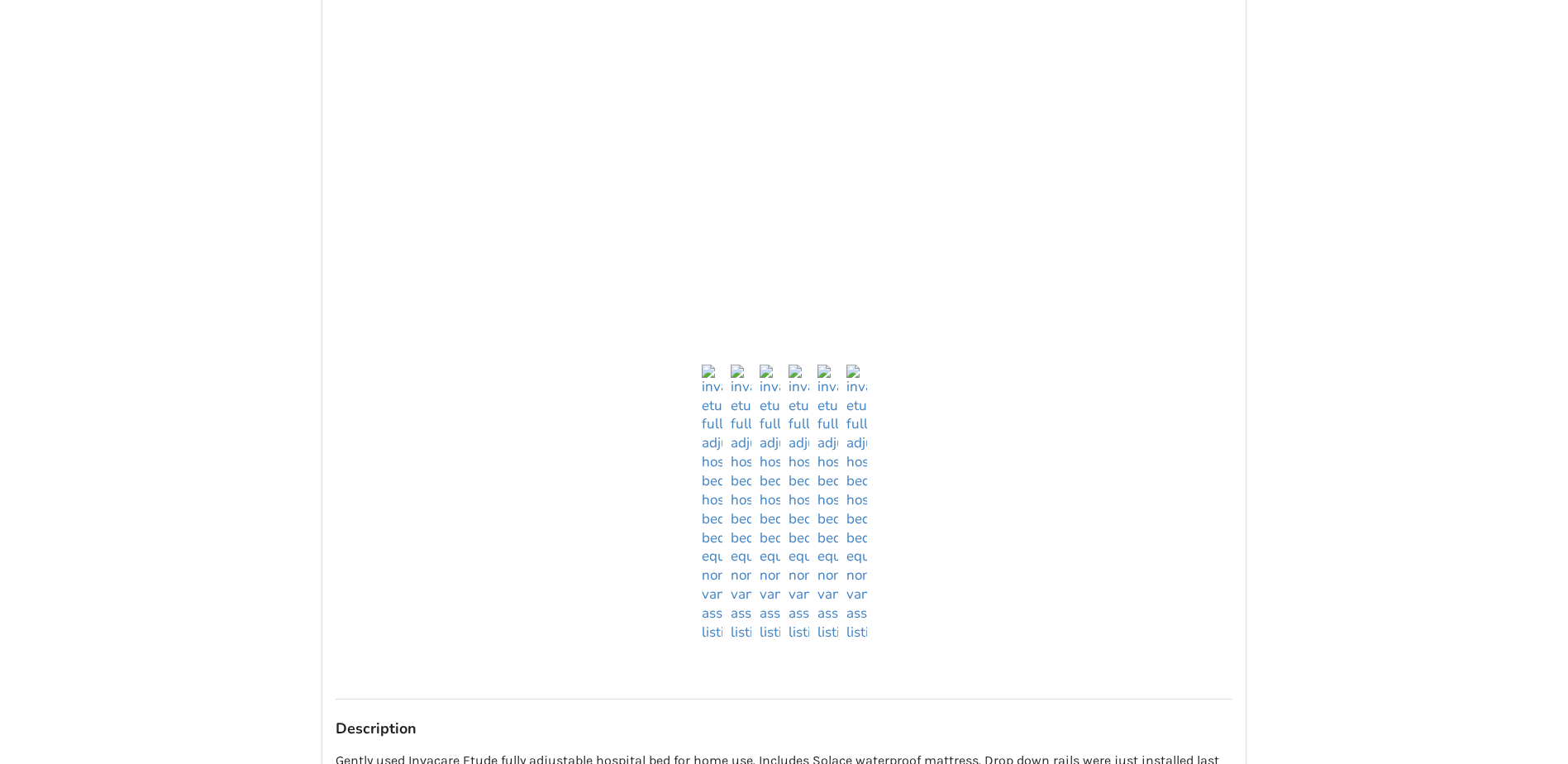
scroll to position [437, 0]
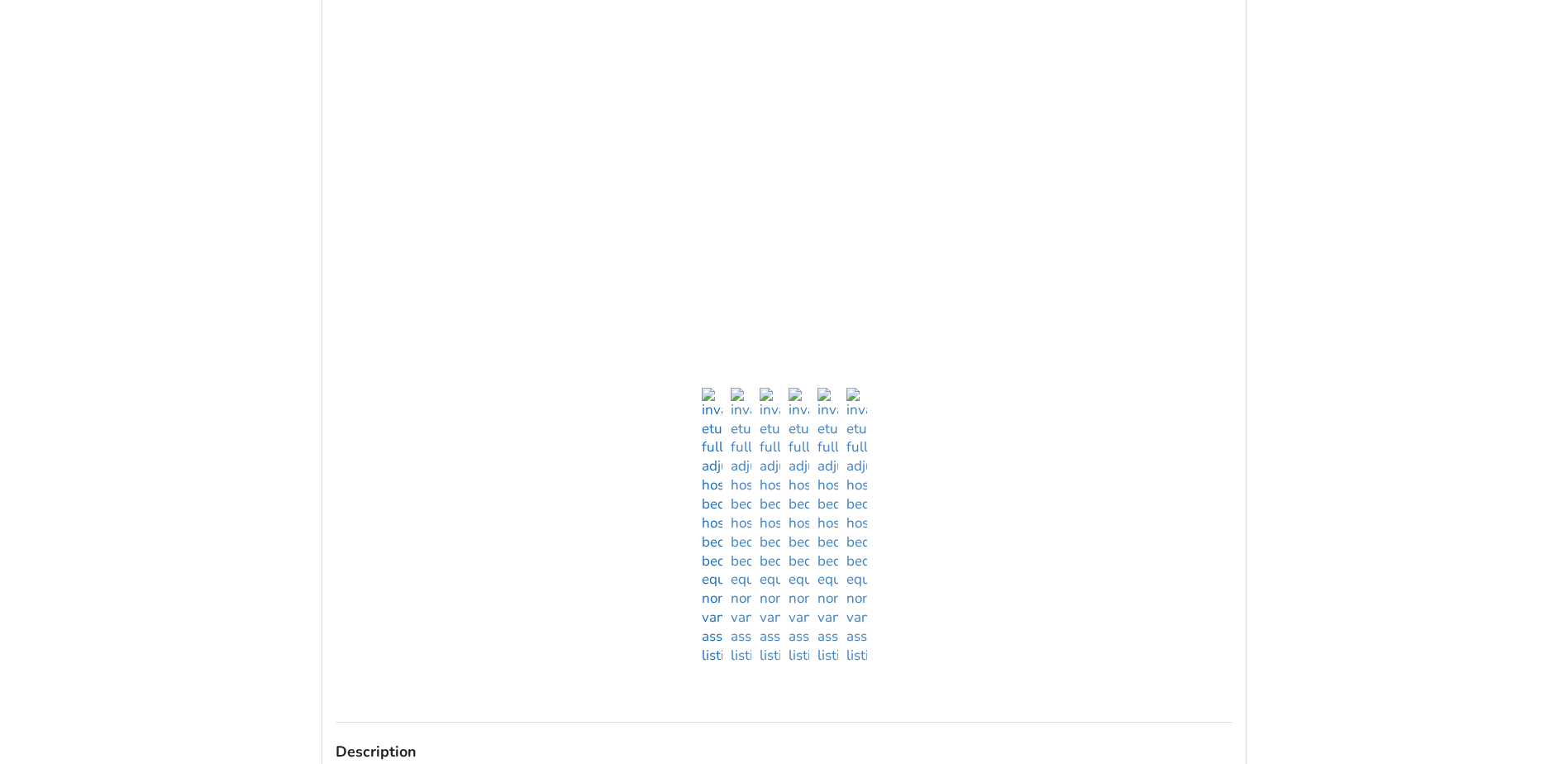
click at [721, 636] on img at bounding box center [712, 527] width 21 height 277
click at [781, 634] on ul at bounding box center [784, 527] width 897 height 277
click at [797, 637] on img at bounding box center [799, 527] width 21 height 277
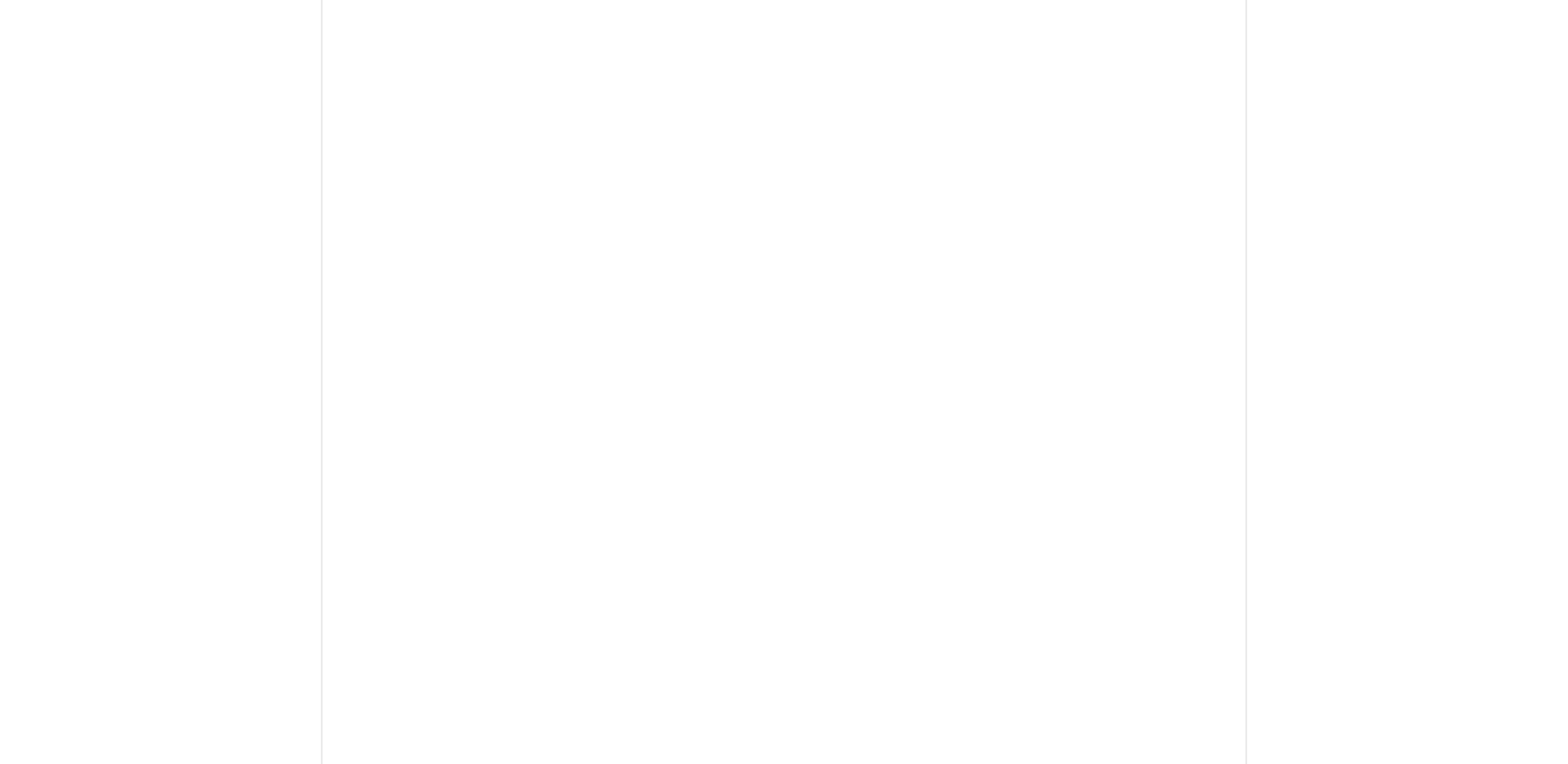
click at [1301, 299] on div "1. Equipment Type 2. Images 3. Basic Information 4. Additional Details 5. Previ…" at bounding box center [784, 672] width 1568 height 2002
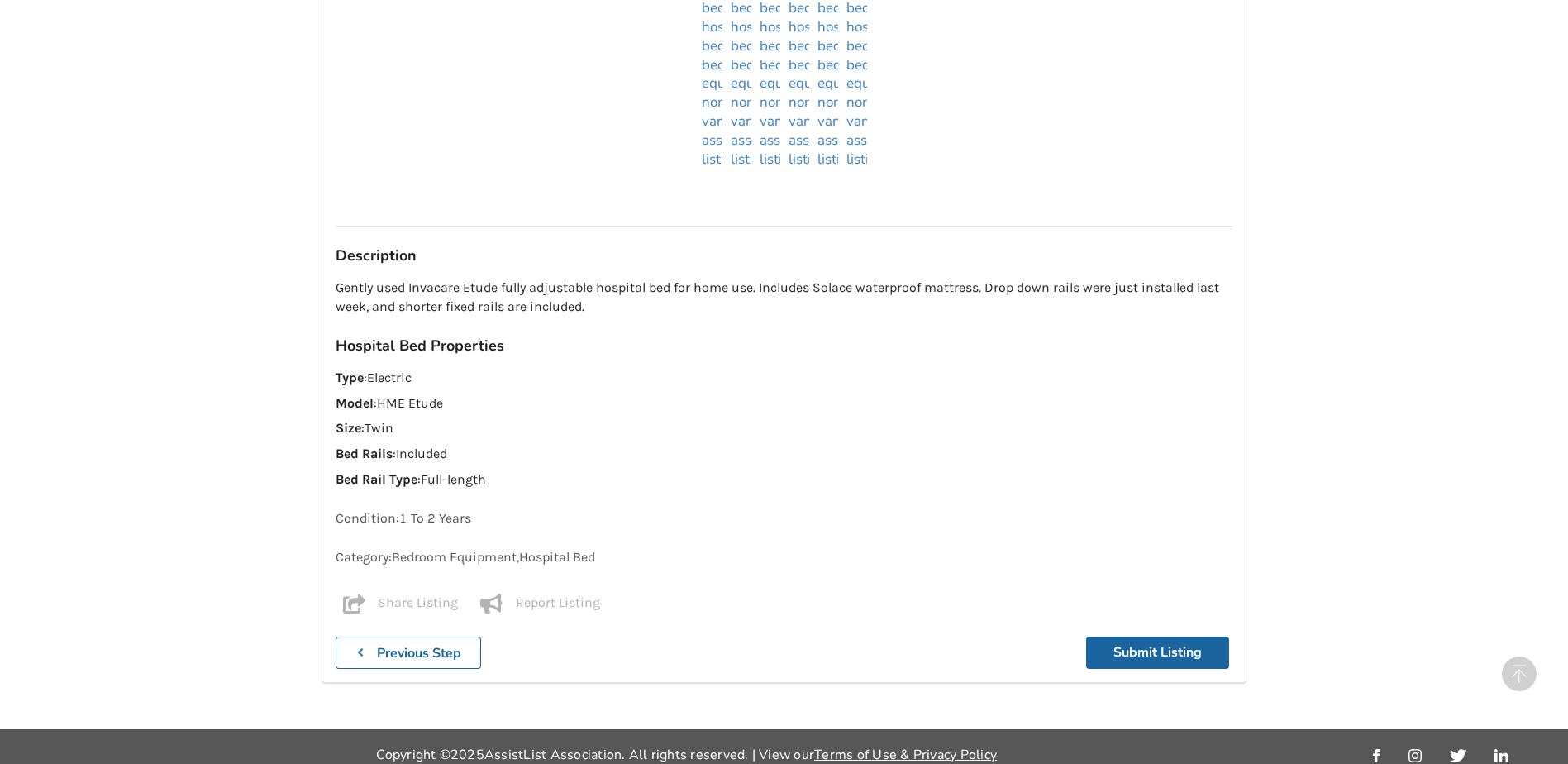
scroll to position [933, 0]
click at [1185, 638] on button "Submit Listing" at bounding box center [1157, 652] width 143 height 32
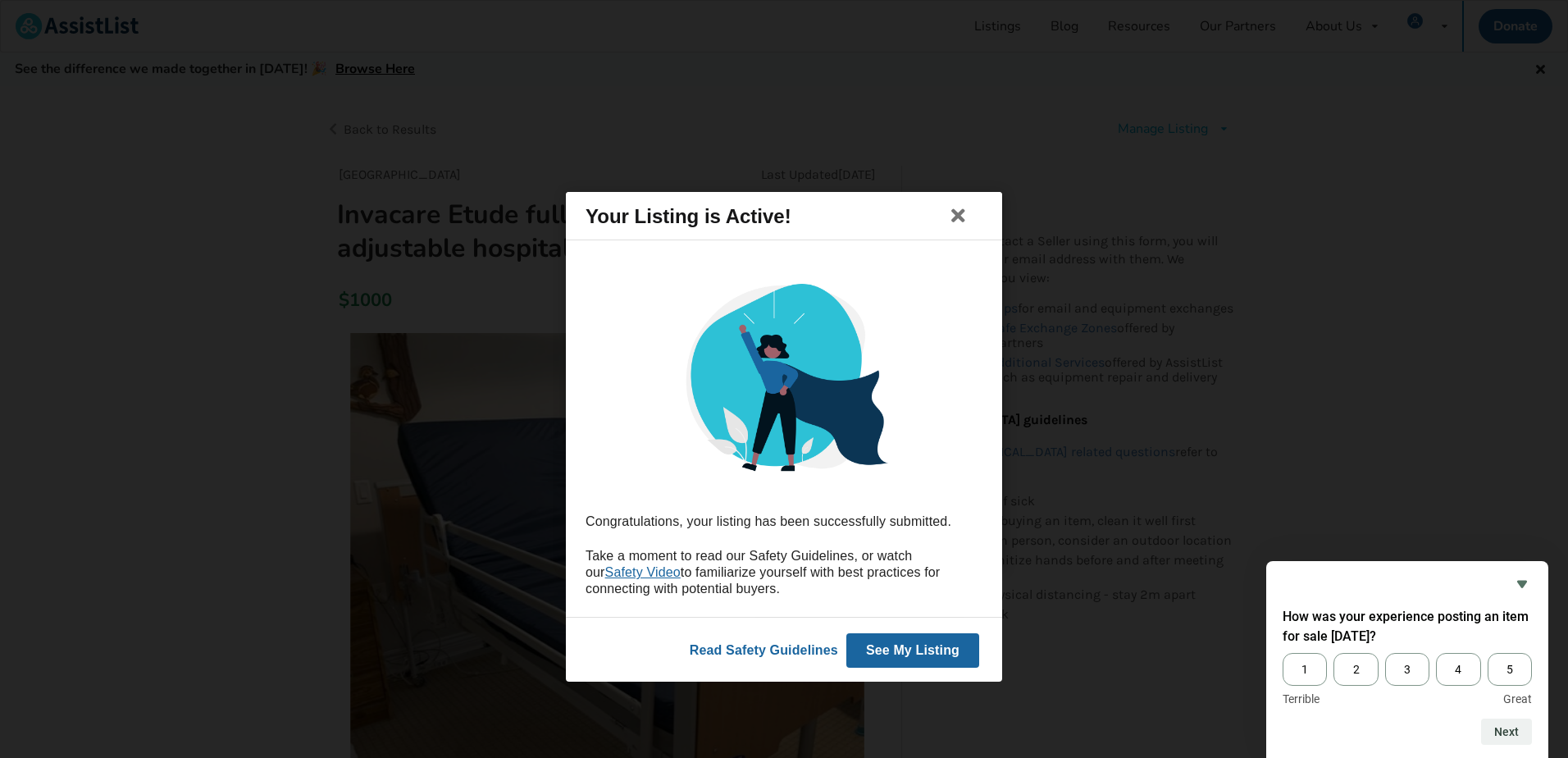
click at [891, 646] on button "See My Listing" at bounding box center [912, 650] width 133 height 34
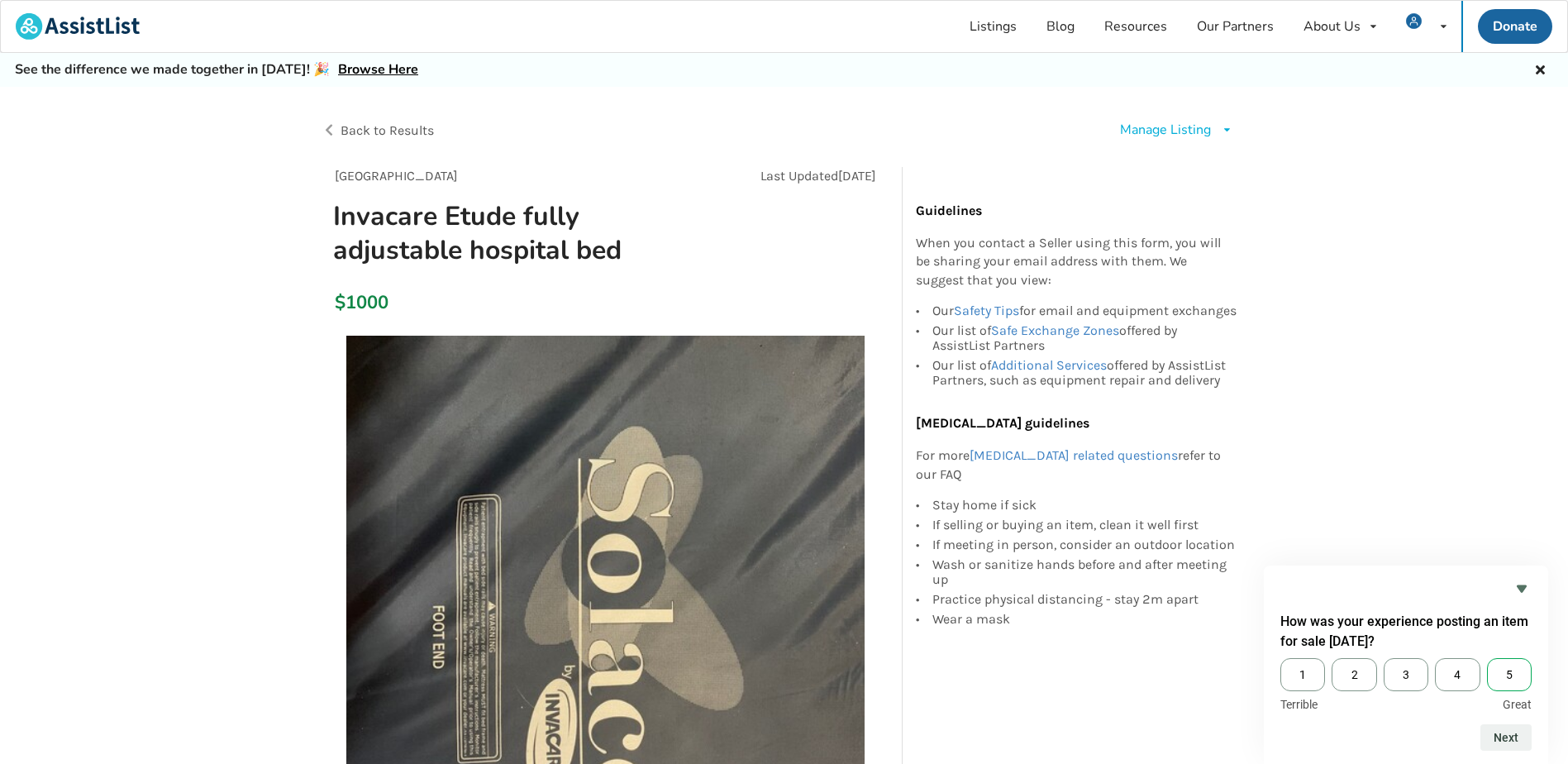
click at [1524, 679] on span "5" at bounding box center [1510, 674] width 45 height 33
click at [1487, 658] on input "5" at bounding box center [1487, 658] width 0 height 0
click at [1519, 739] on button "Next" at bounding box center [1506, 738] width 52 height 26
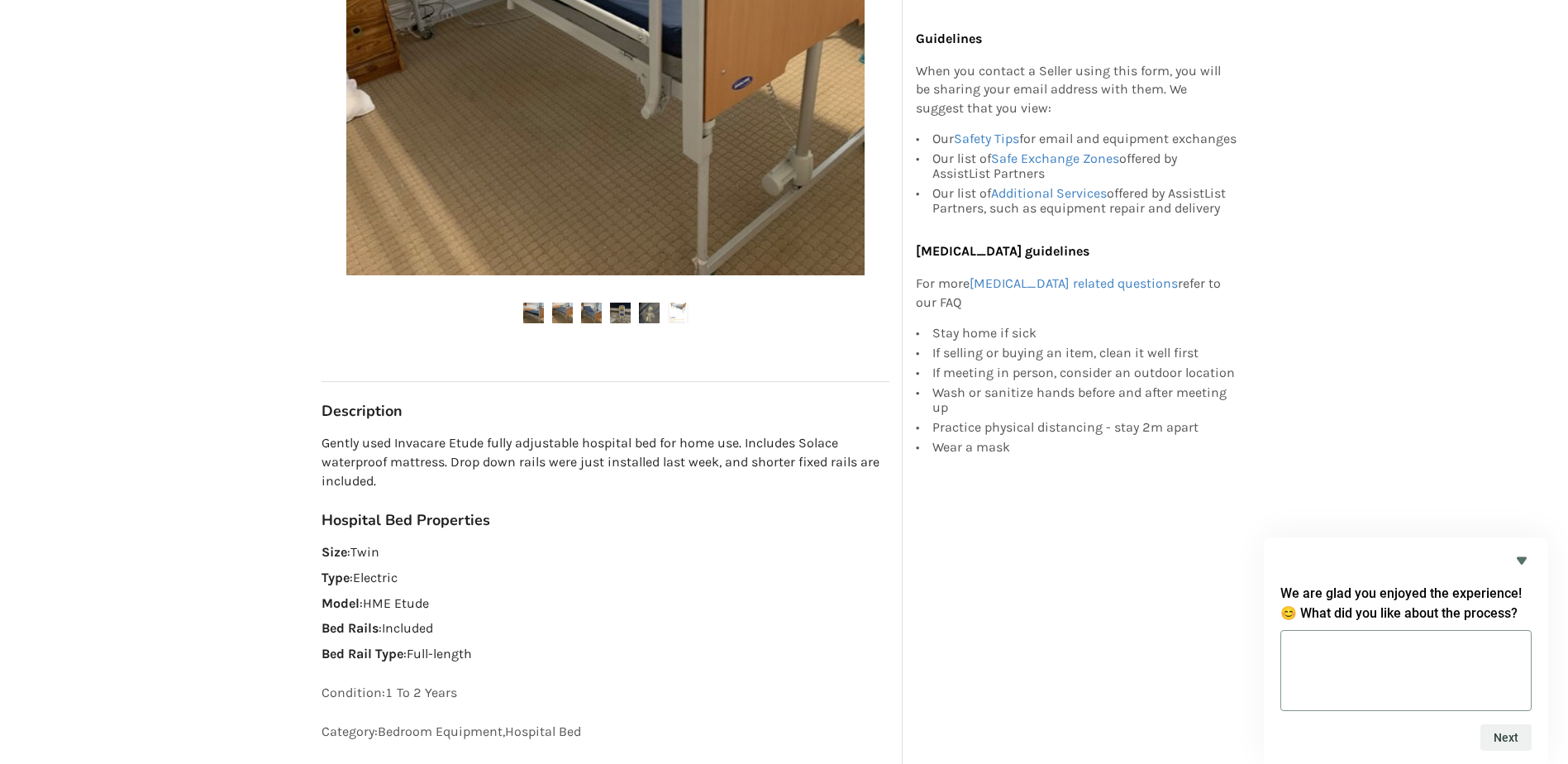
scroll to position [662, 0]
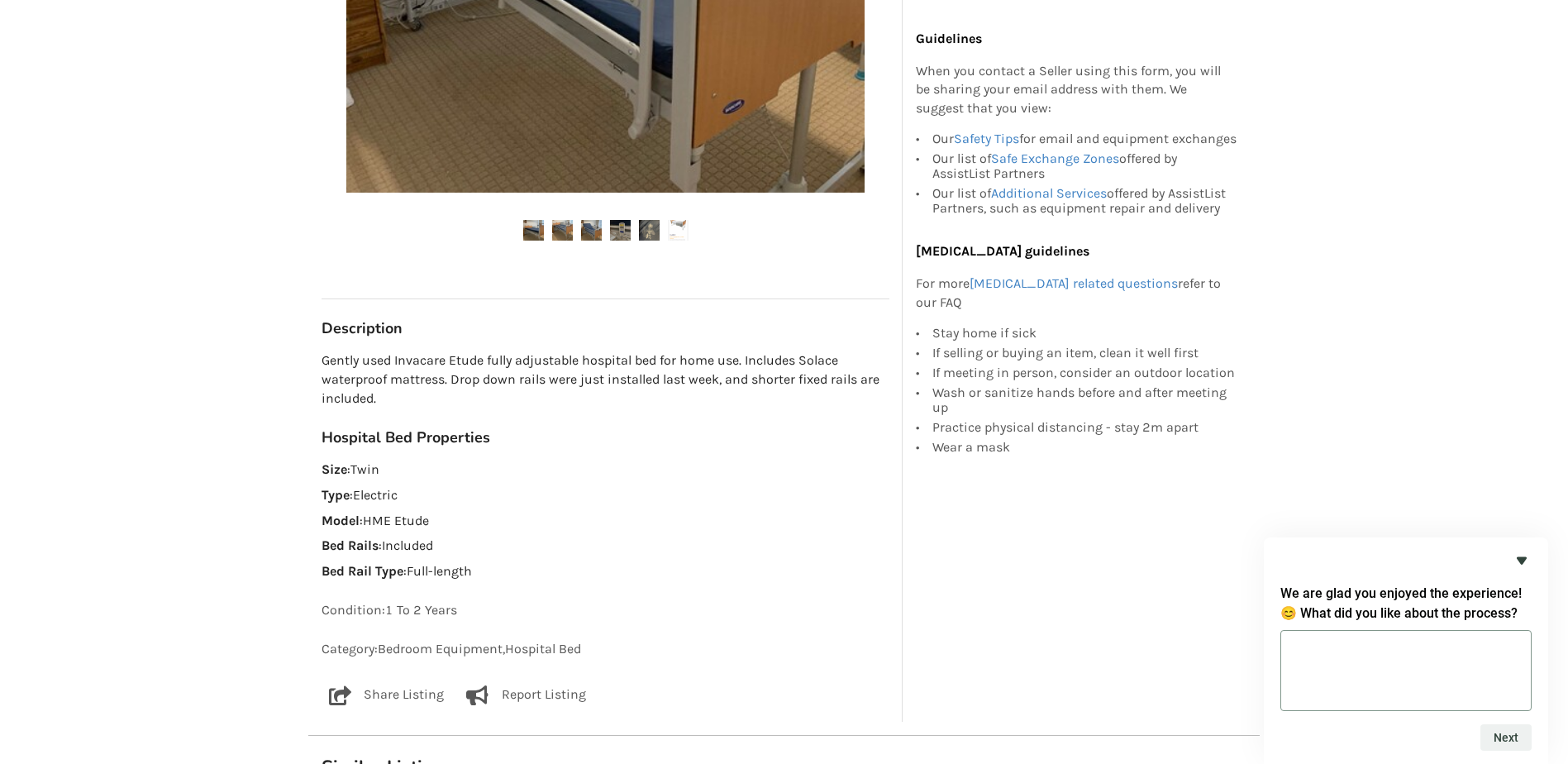
click at [1521, 561] on icon "Hide survey" at bounding box center [1521, 561] width 10 height 7
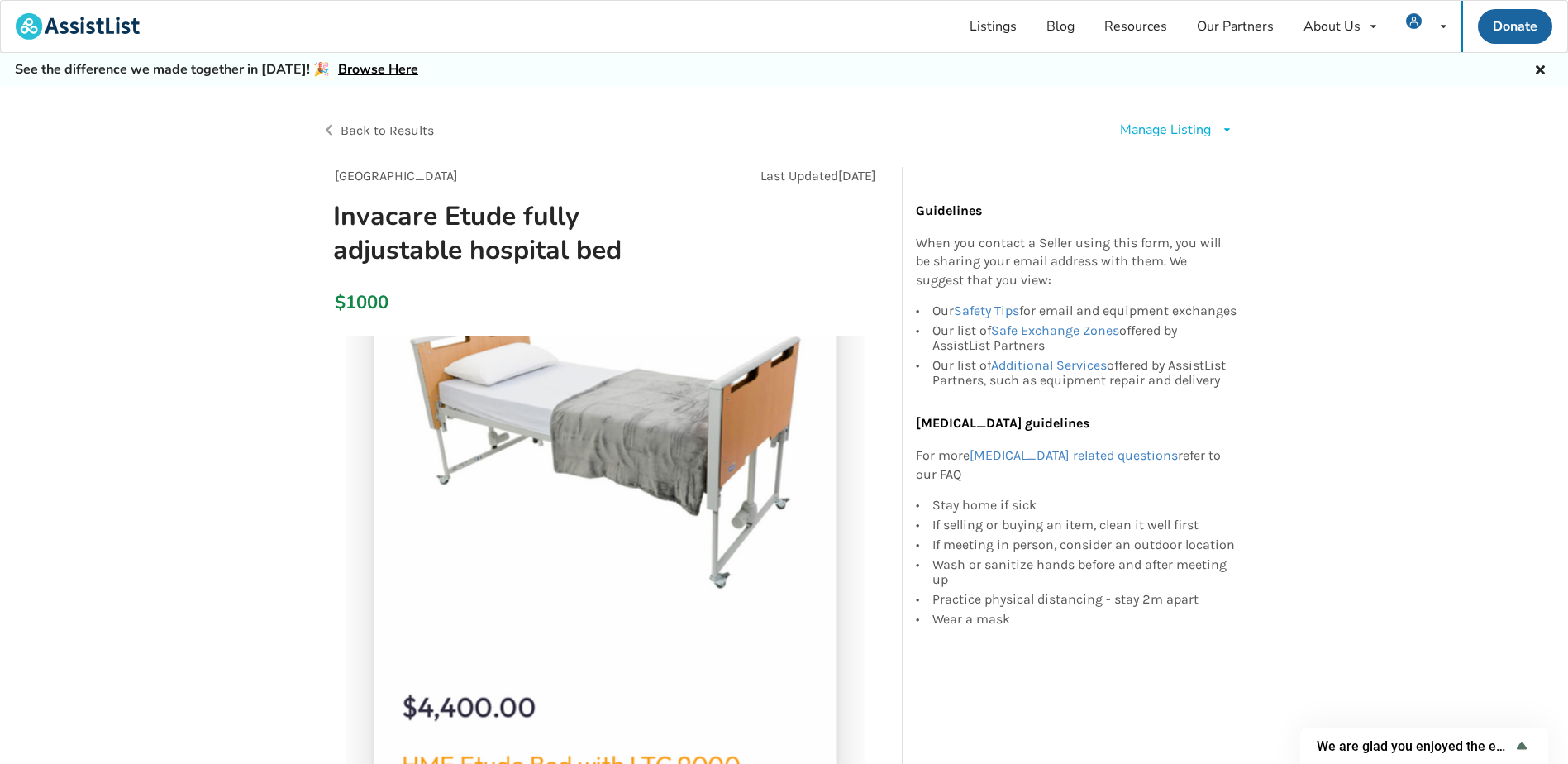
scroll to position [248, 0]
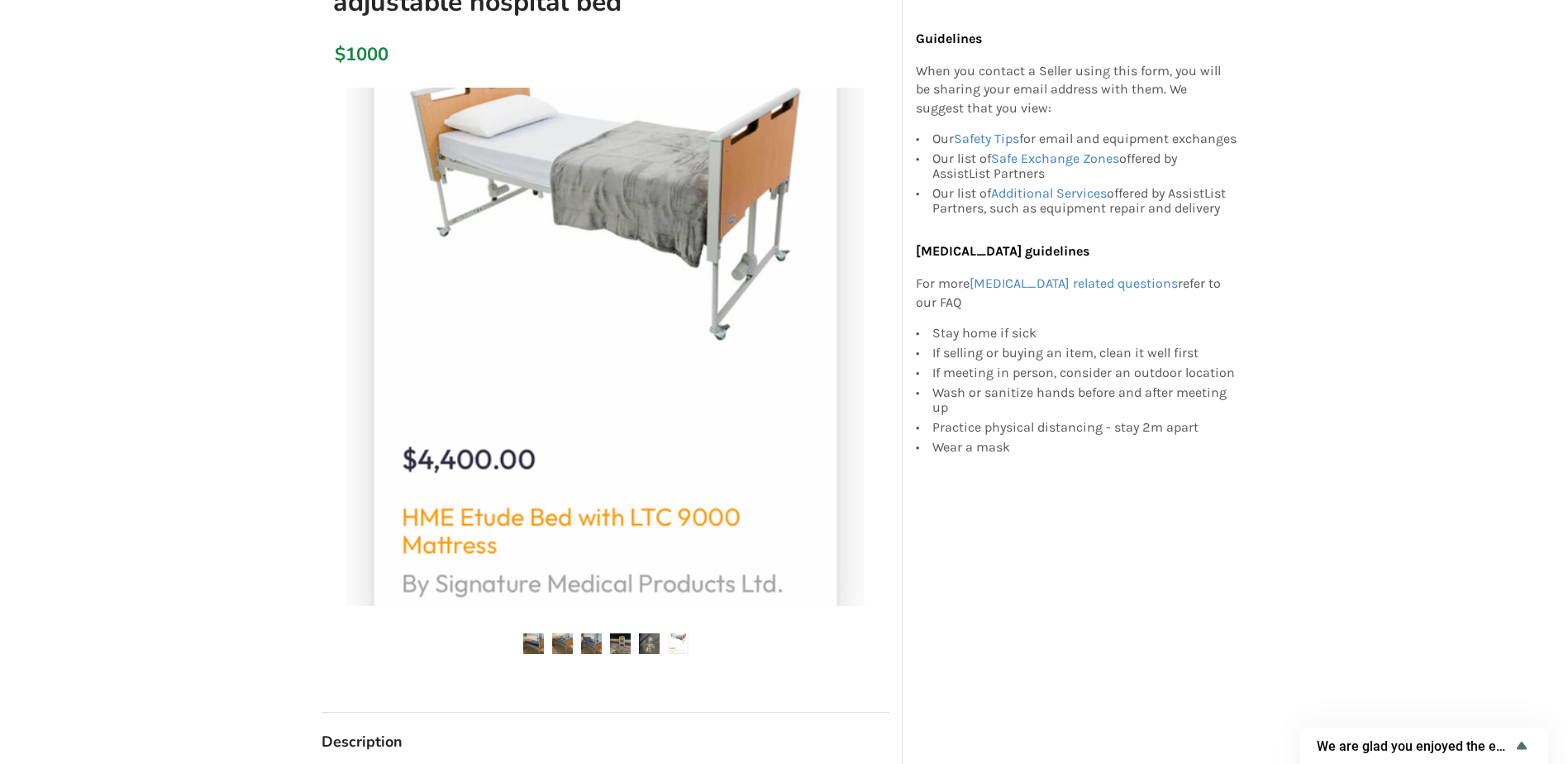
click at [535, 641] on img at bounding box center [533, 644] width 21 height 21
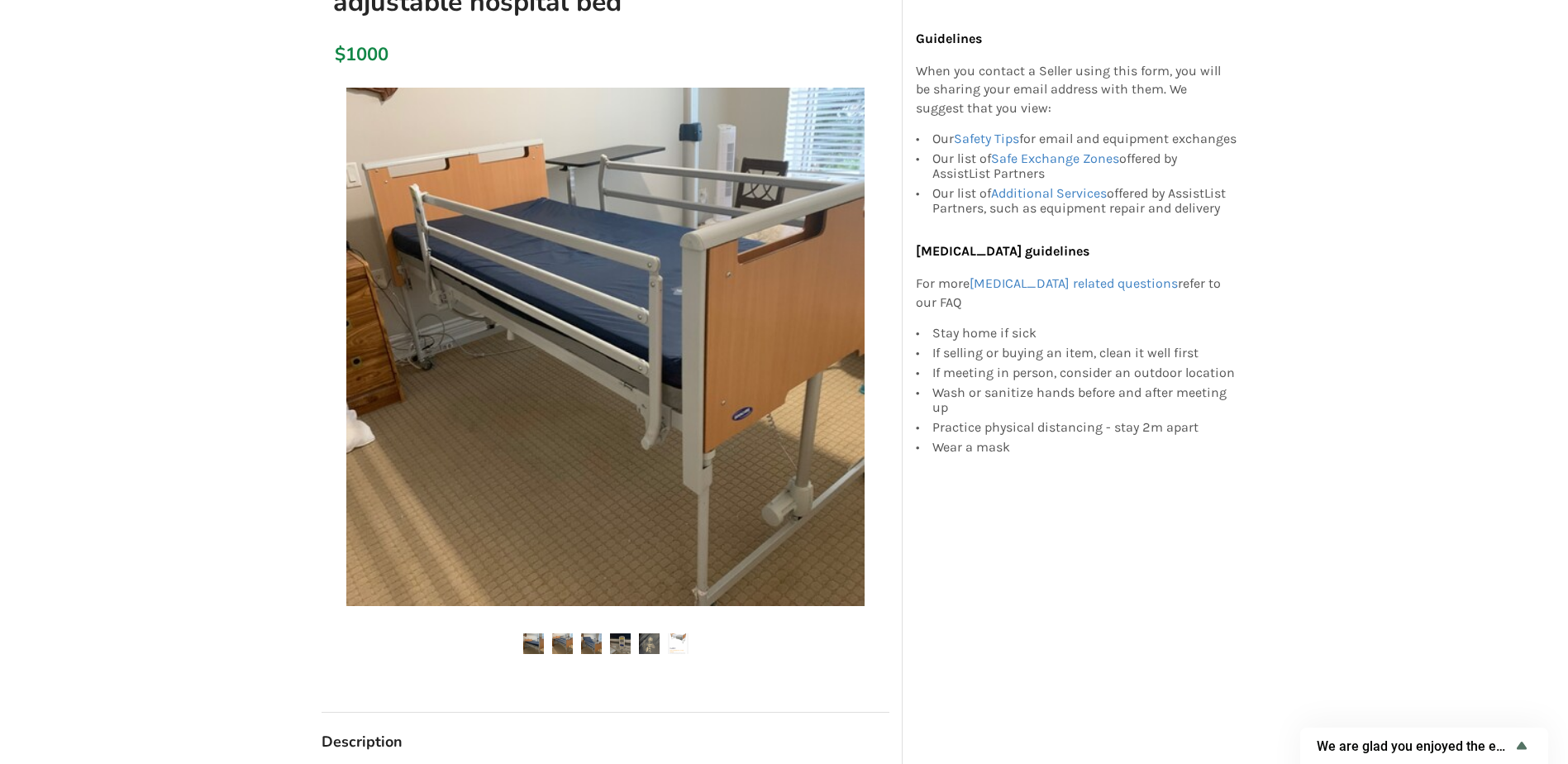
scroll to position [0, 0]
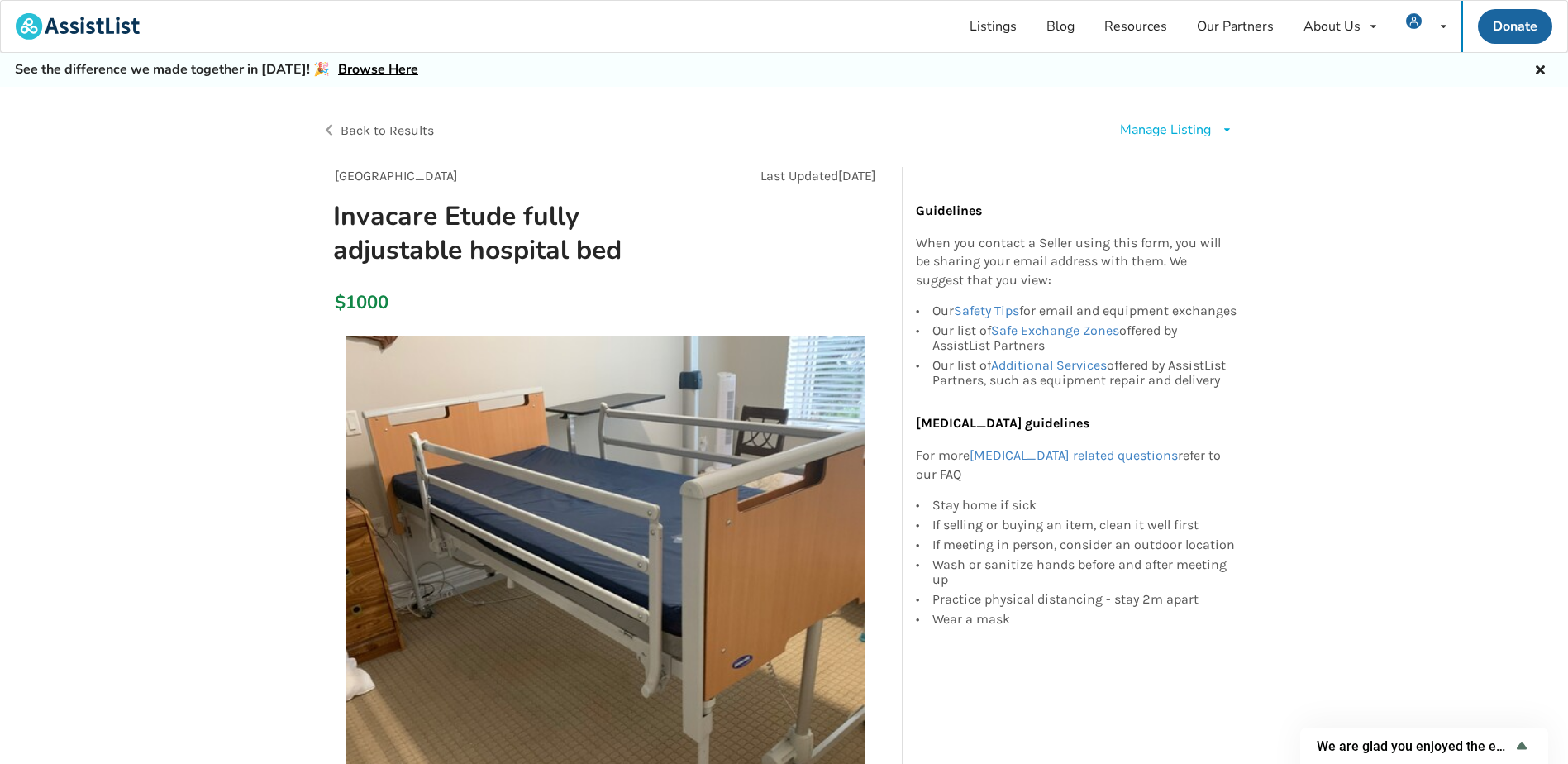
click at [1224, 129] on icon at bounding box center [1227, 129] width 12 height 10
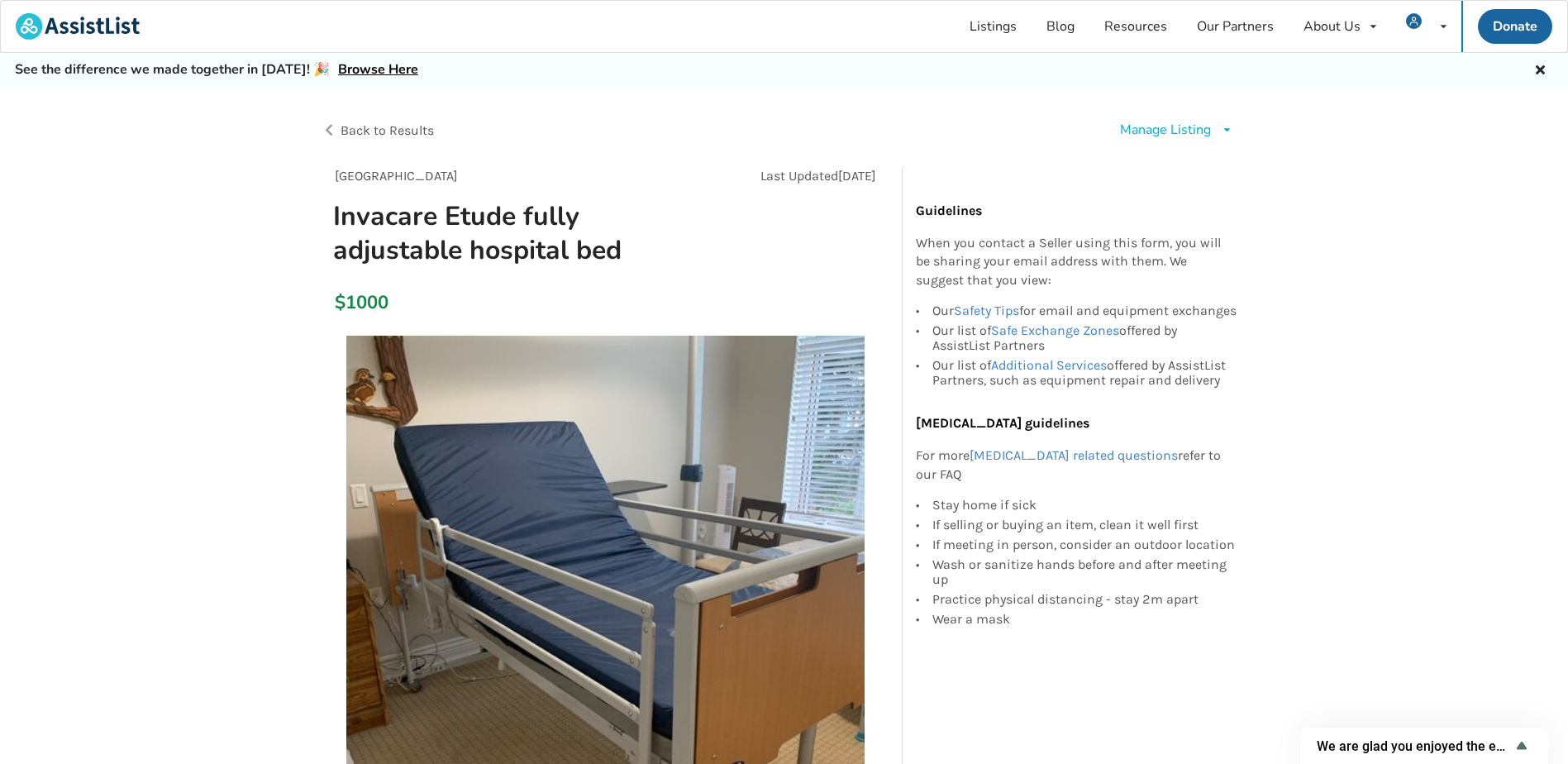
click at [1224, 127] on icon at bounding box center [1227, 129] width 12 height 10
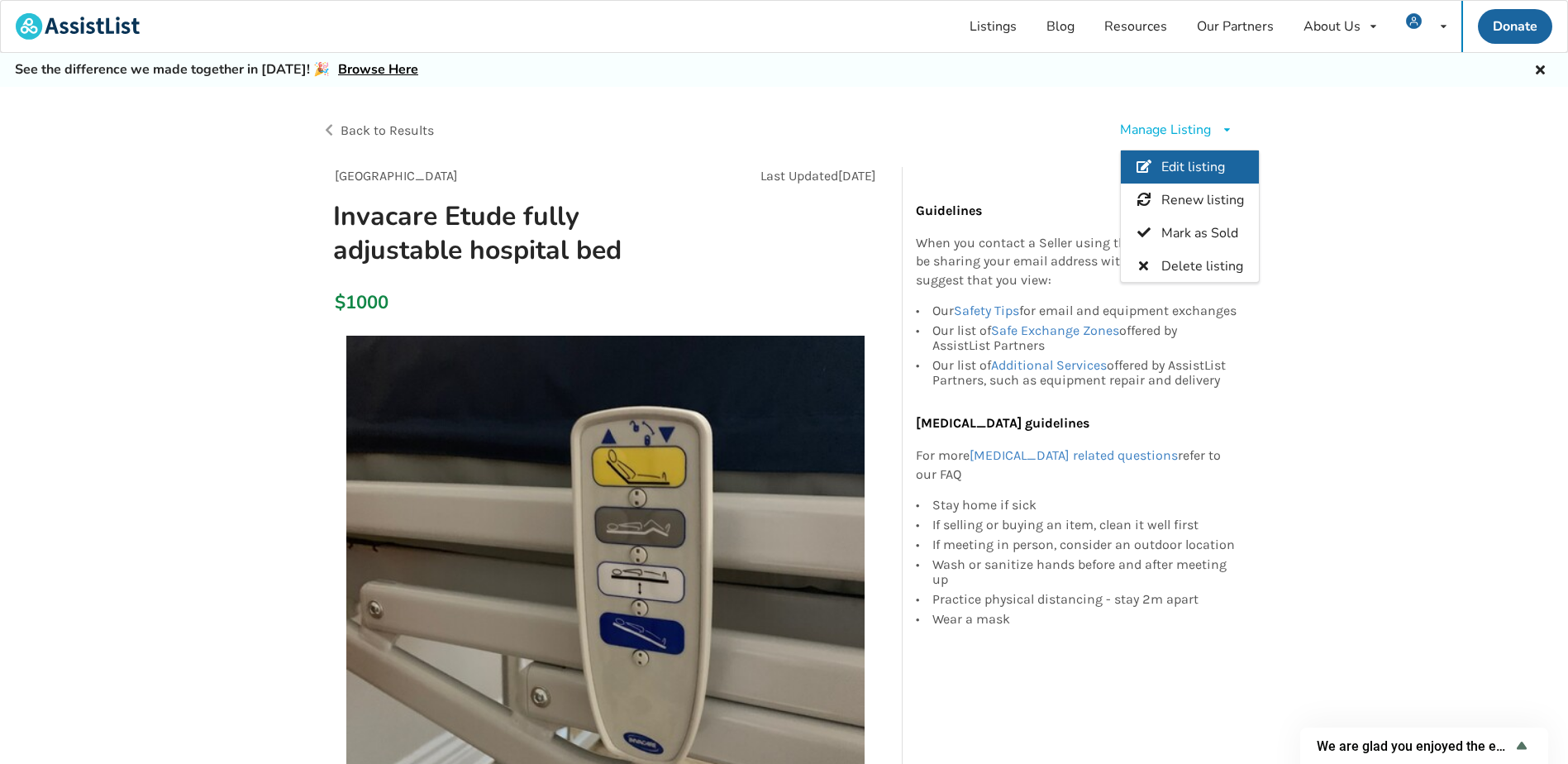
click at [1212, 168] on span "Edit listing" at bounding box center [1193, 166] width 64 height 18
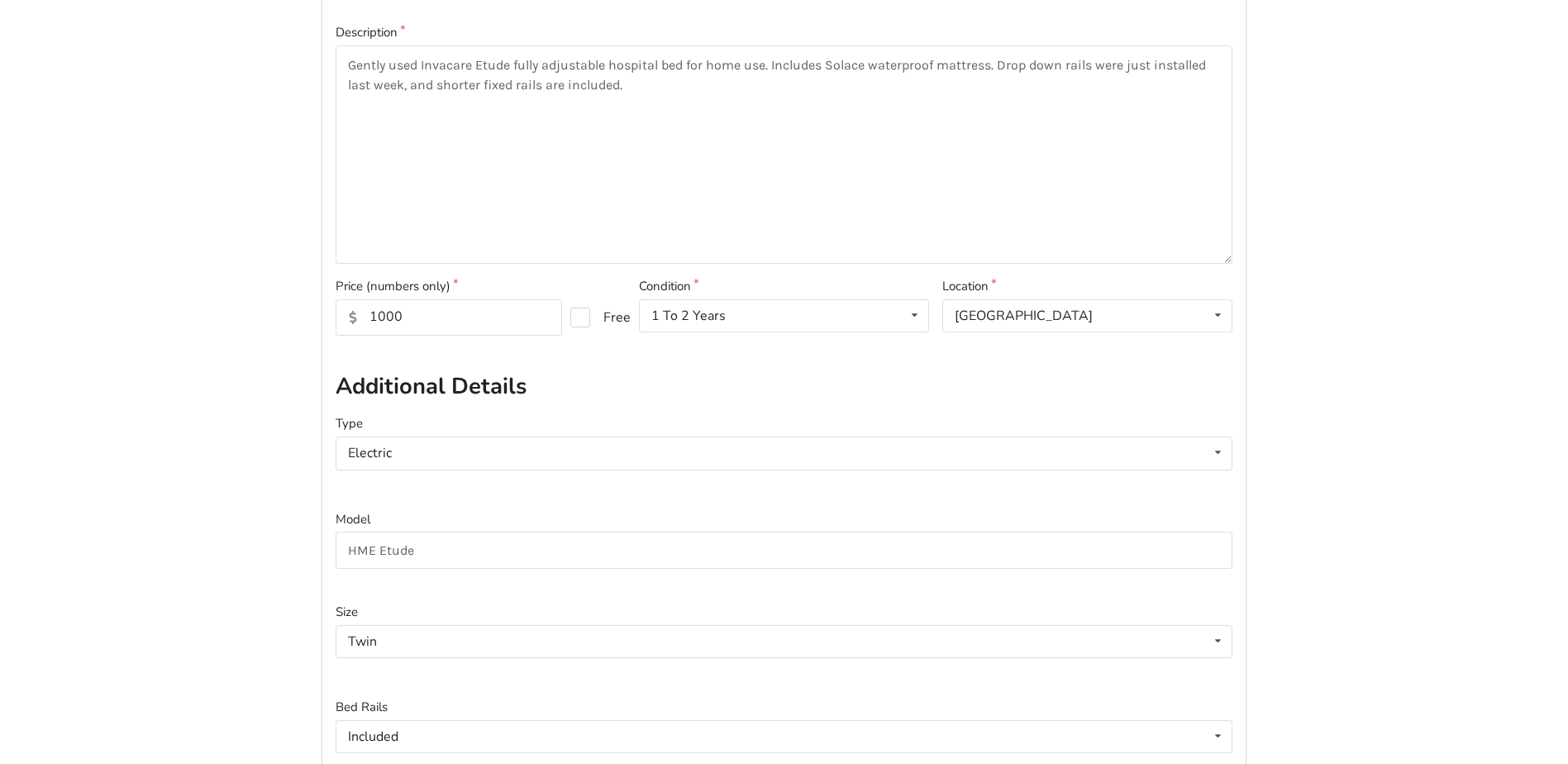
scroll to position [331, 0]
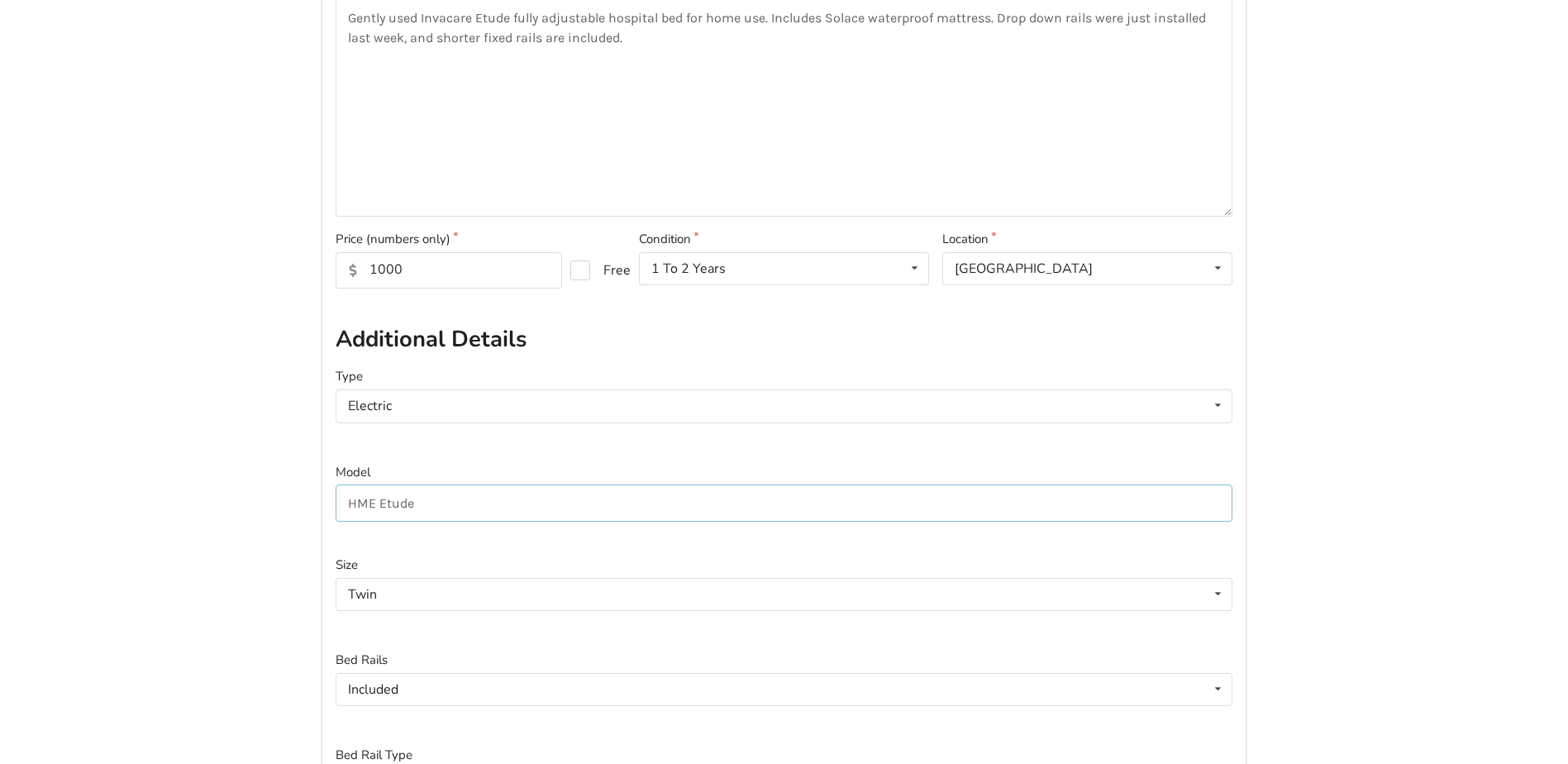
drag, startPoint x: 373, startPoint y: 501, endPoint x: 334, endPoint y: 501, distance: 39.0
click at [334, 501] on div "Basic Information Post Title Invacare Etude fully adjustable hospital bed Descr…" at bounding box center [784, 690] width 925 height 1722
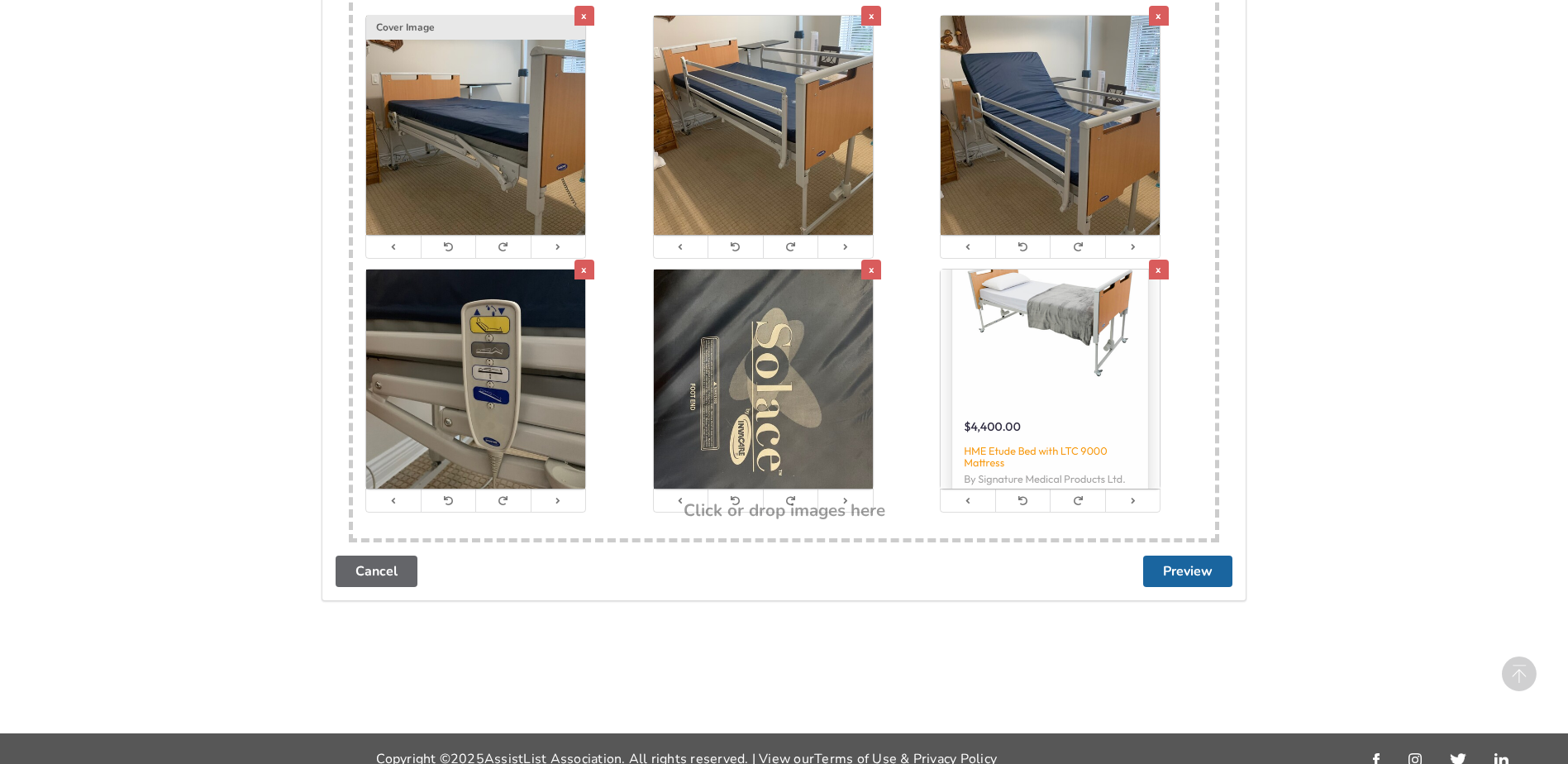
scroll to position [1301, 0]
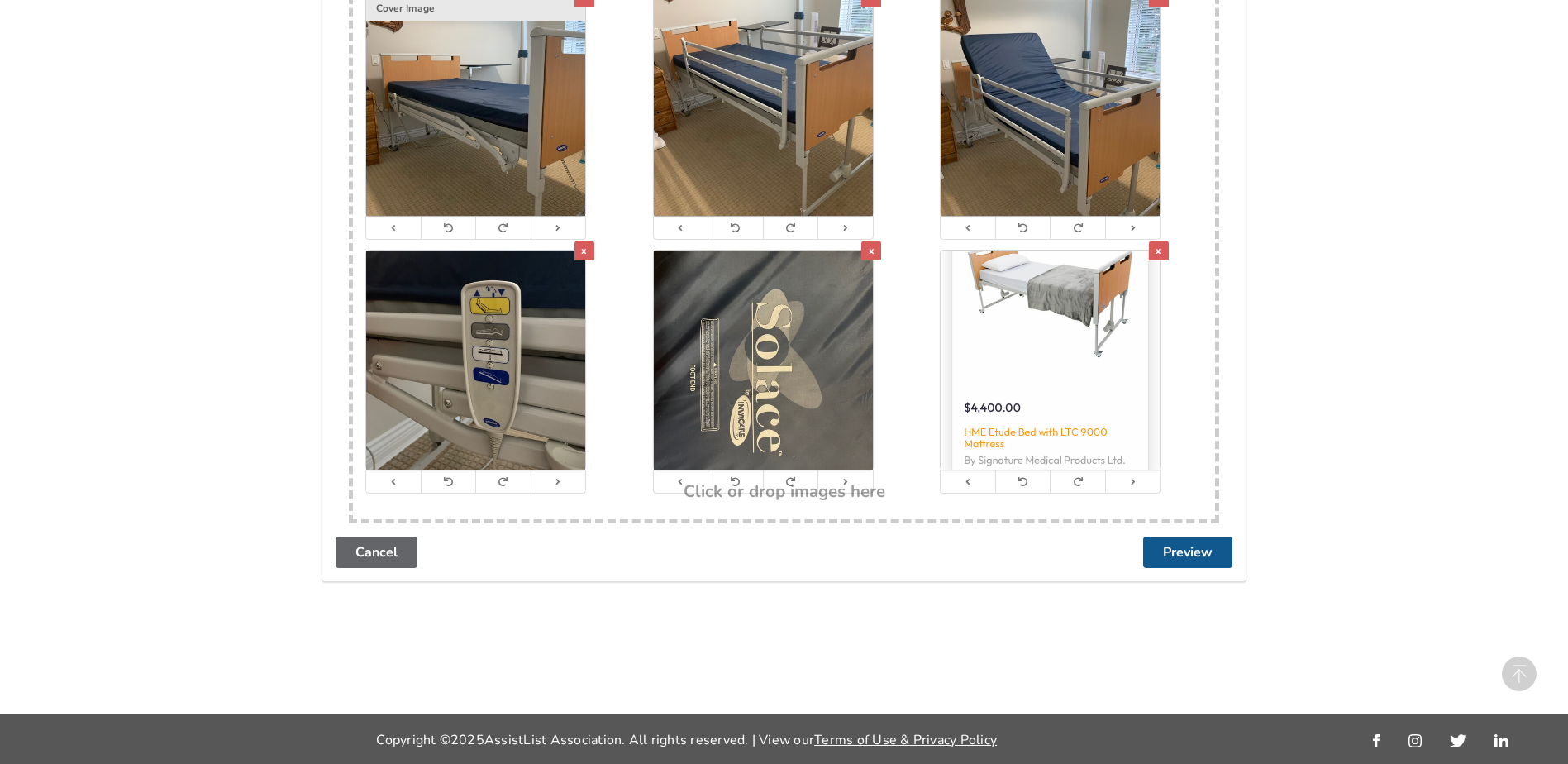
type input "Invacare Etude"
click at [1182, 558] on button "Preview" at bounding box center [1187, 552] width 89 height 32
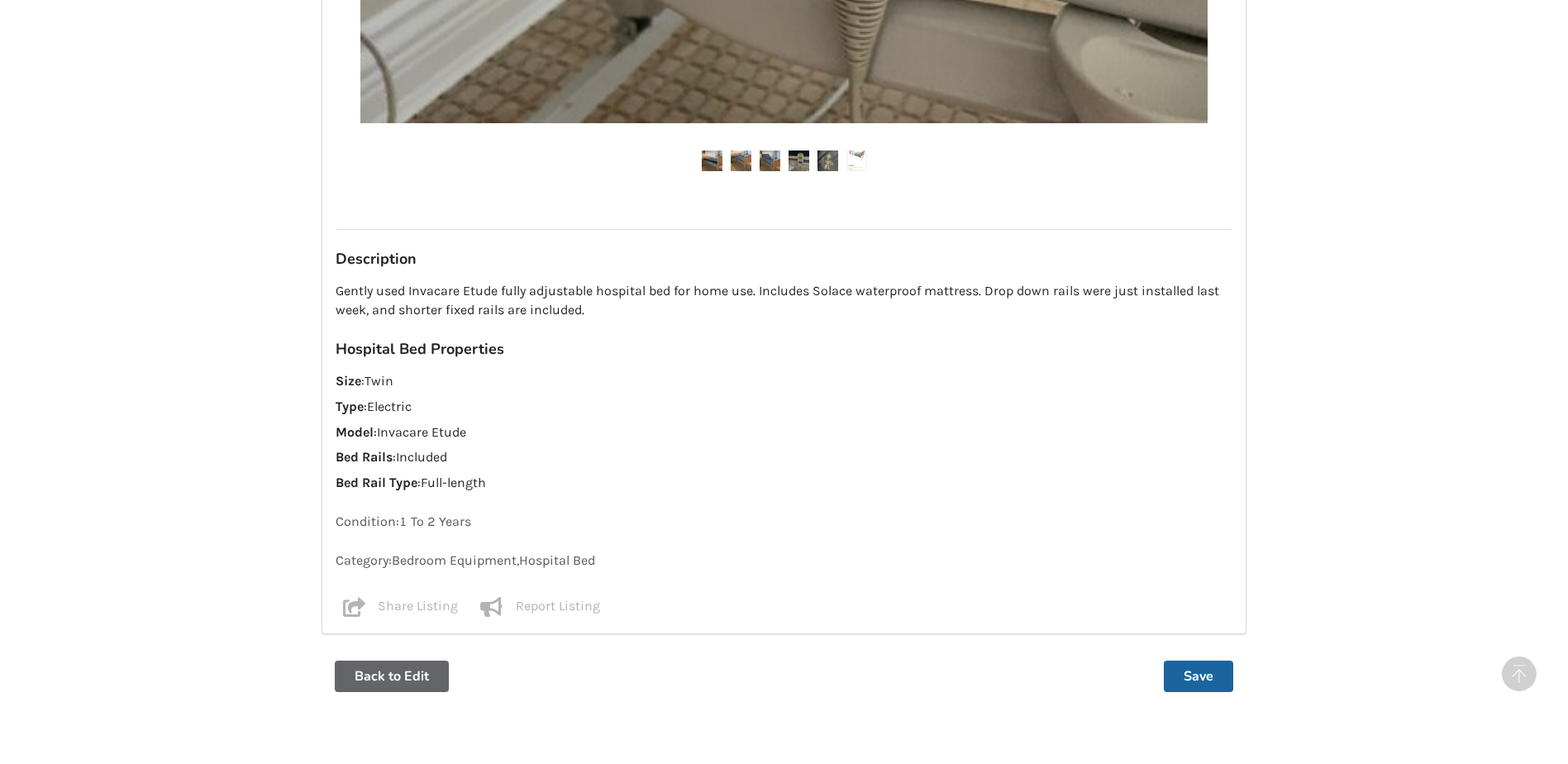
scroll to position [1075, 0]
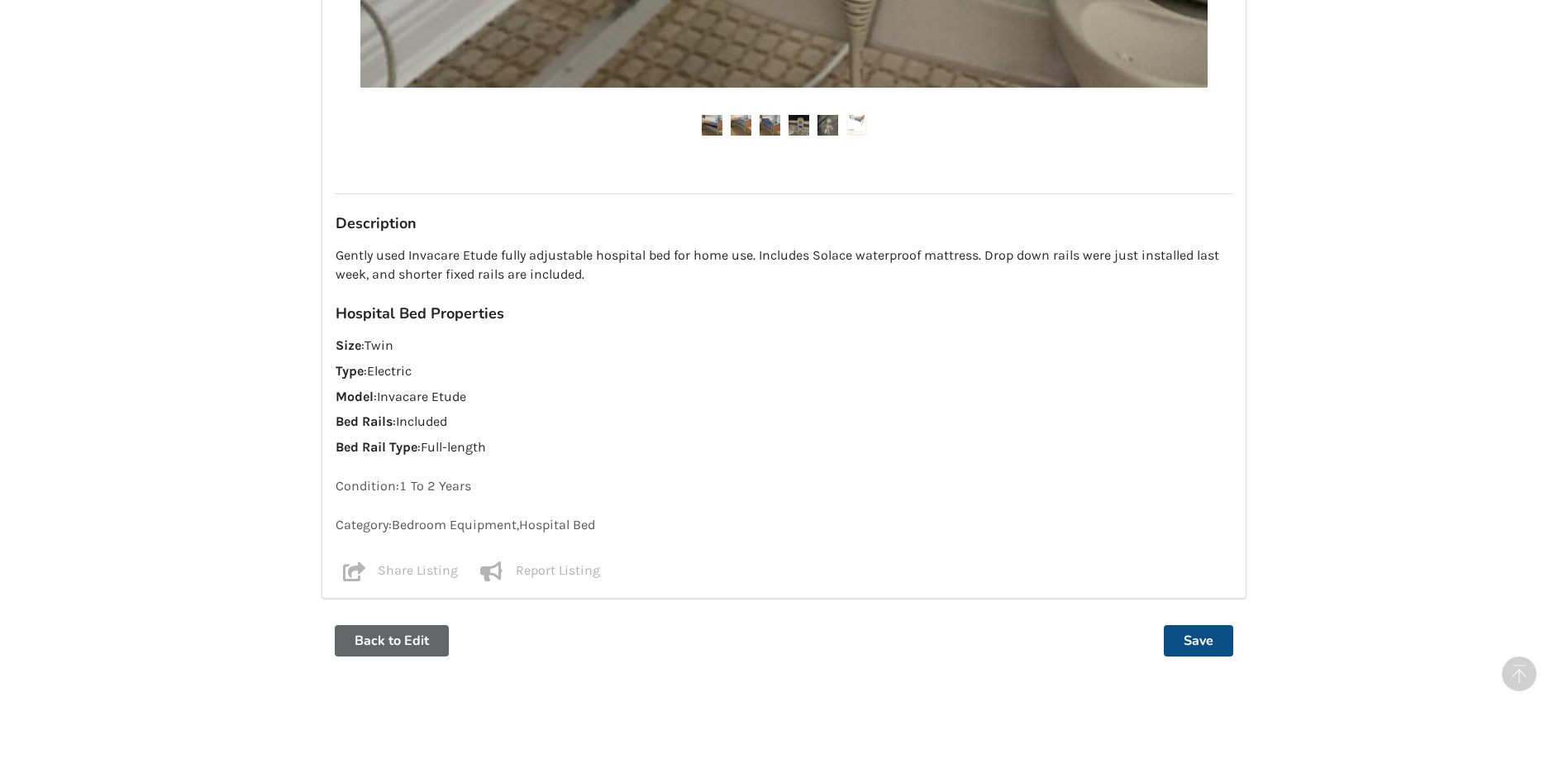
click at [1192, 634] on button "Save" at bounding box center [1199, 641] width 69 height 32
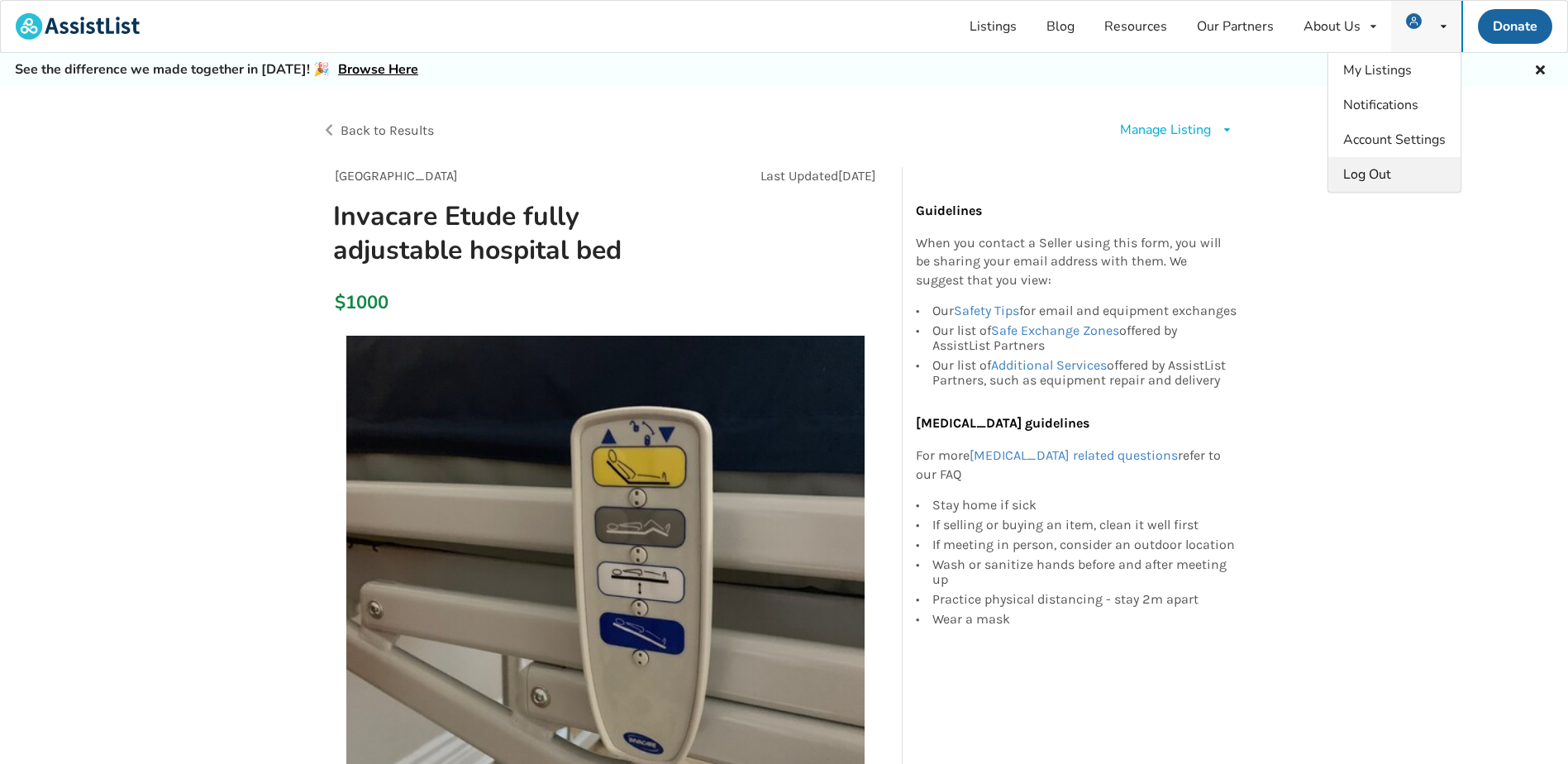
click at [1388, 172] on span "Log Out" at bounding box center [1366, 173] width 48 height 18
